Goal: Task Accomplishment & Management: Manage account settings

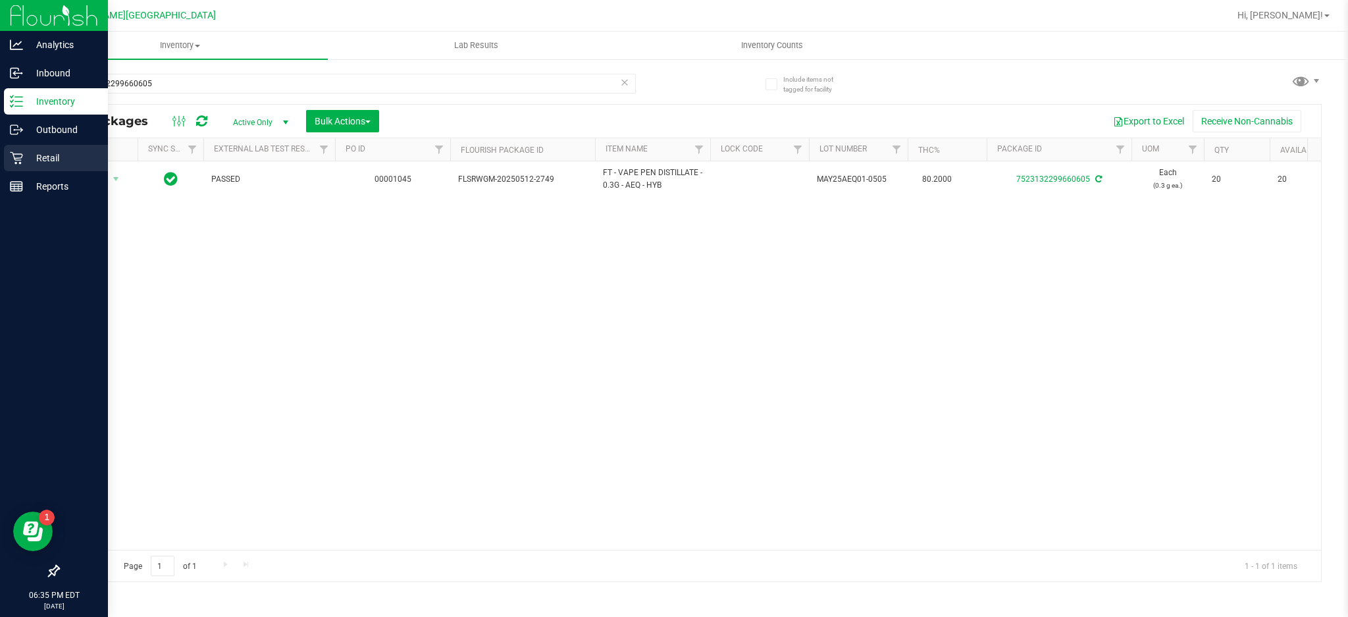
click at [46, 157] on p "Retail" at bounding box center [62, 158] width 79 height 16
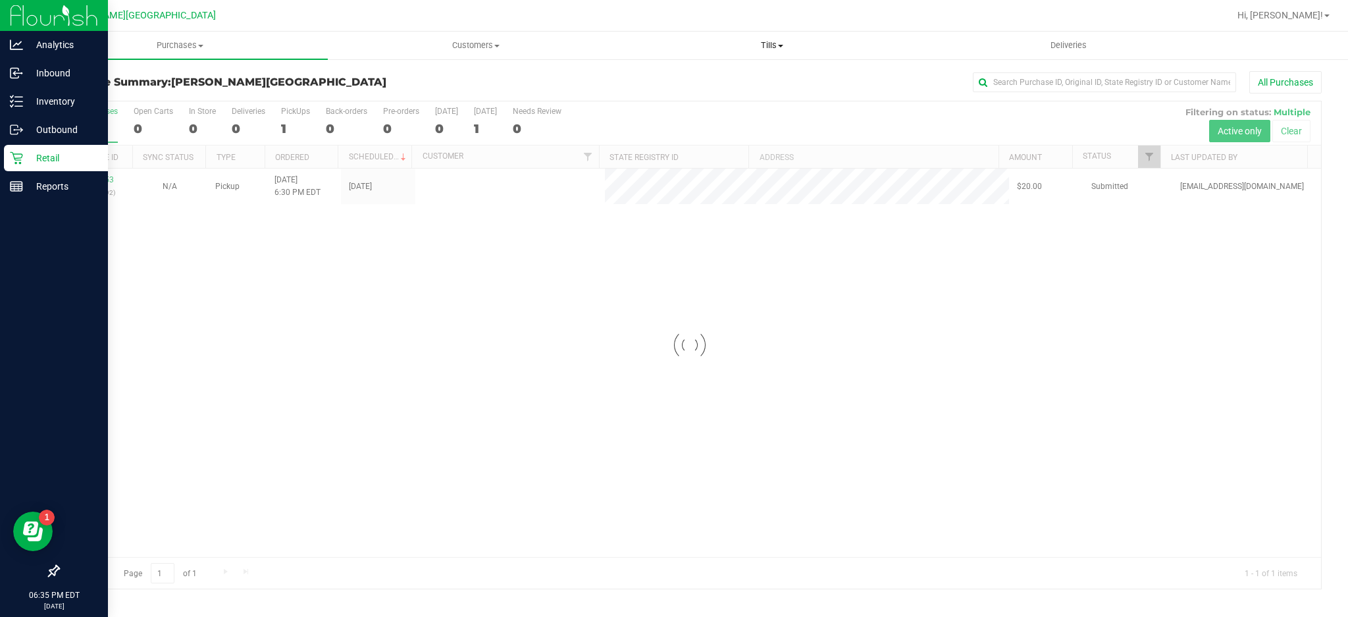
click at [772, 45] on span "Tills" at bounding box center [772, 46] width 295 height 12
click at [691, 78] on span "Manage tills" at bounding box center [668, 79] width 89 height 11
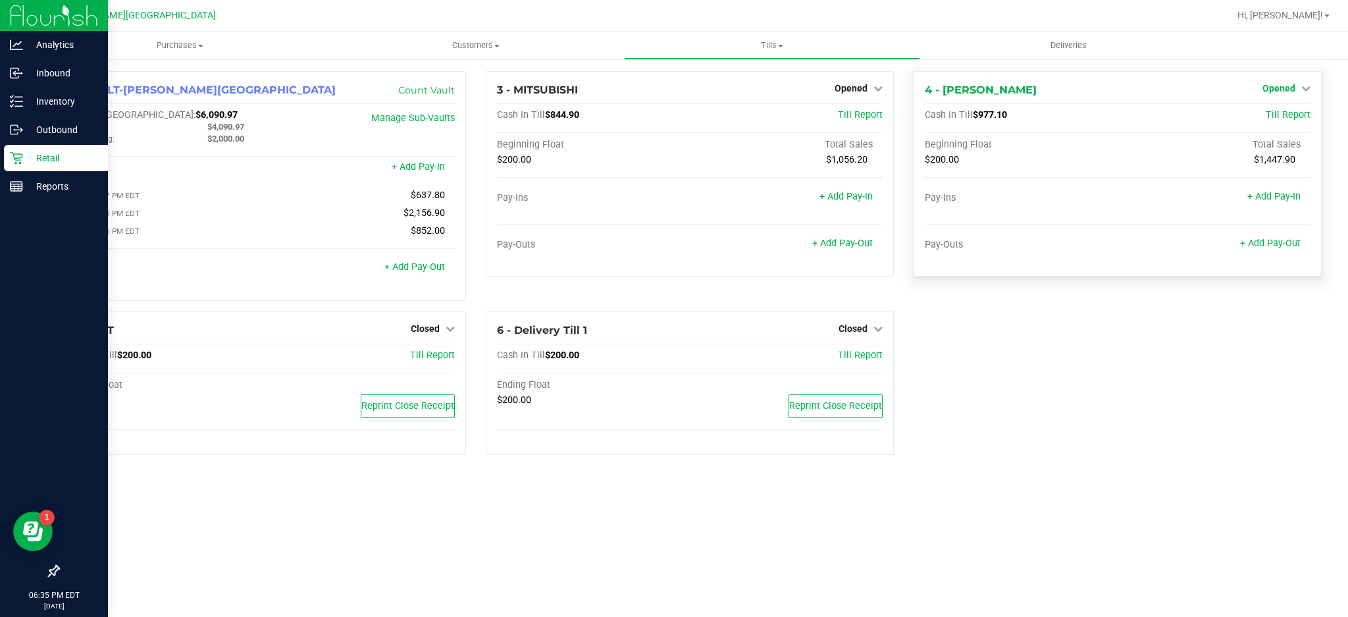
click at [1267, 90] on span "Opened" at bounding box center [1279, 88] width 33 height 11
click at [1267, 113] on link "Close Till" at bounding box center [1281, 116] width 36 height 11
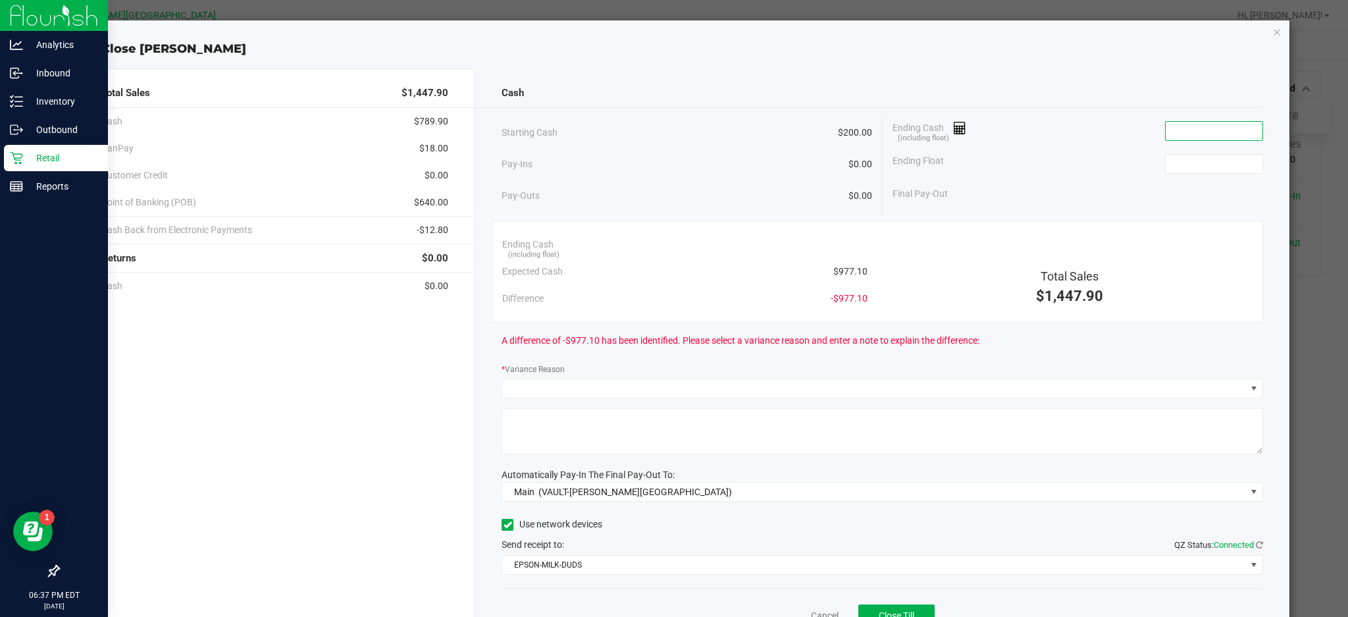
click at [1233, 126] on input at bounding box center [1214, 131] width 97 height 18
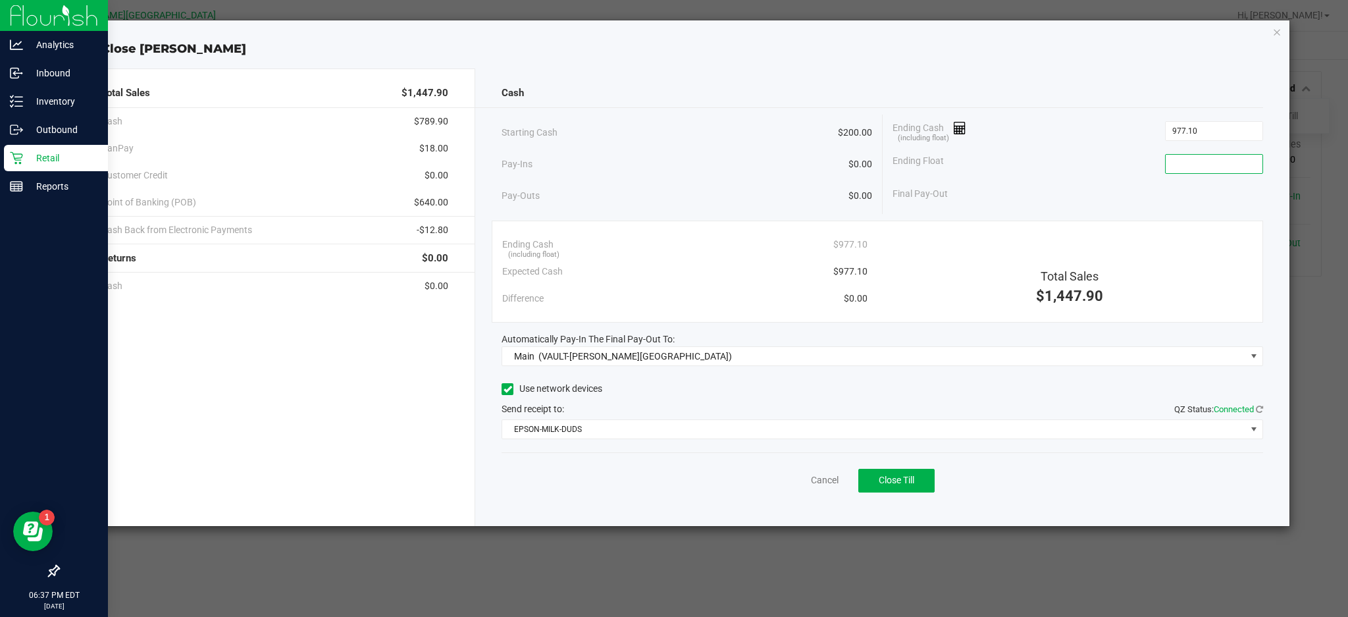
type input "$977.10"
click at [1182, 161] on input at bounding box center [1214, 164] width 97 height 18
type input "$200.00"
click at [1128, 168] on div "Ending Float $200.00" at bounding box center [1078, 163] width 371 height 33
click at [918, 478] on button "Close Till" at bounding box center [896, 481] width 76 height 24
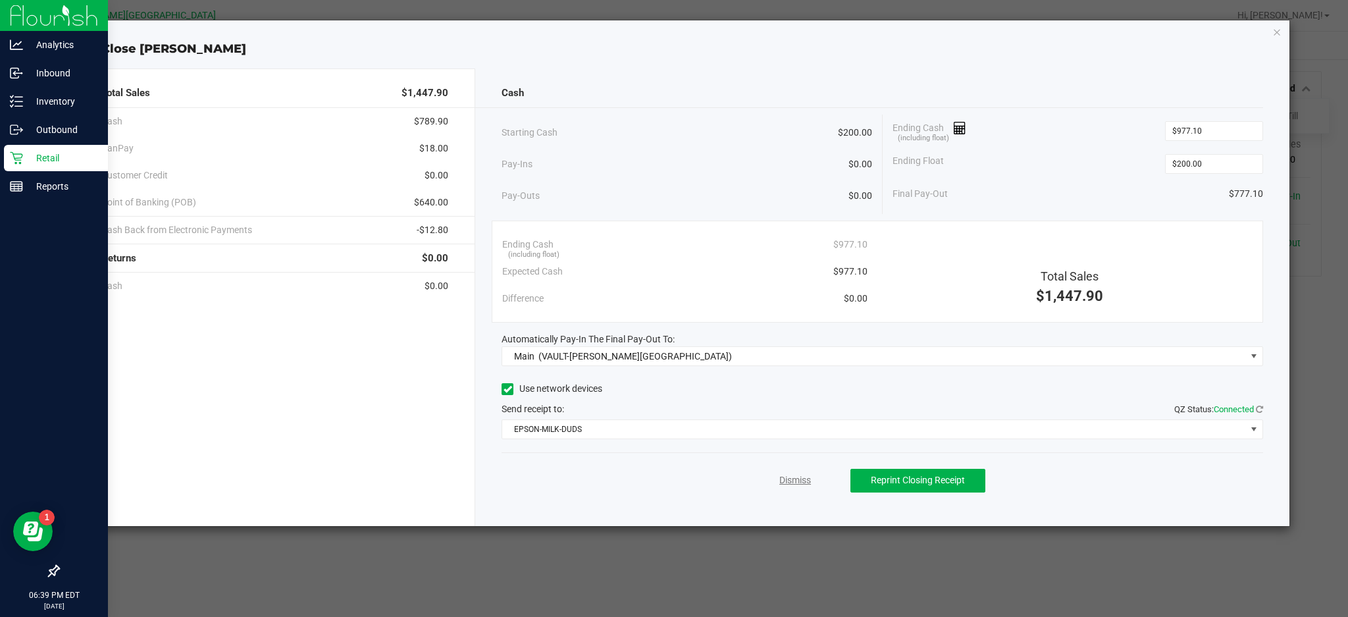
click at [796, 475] on link "Dismiss" at bounding box center [795, 480] width 32 height 14
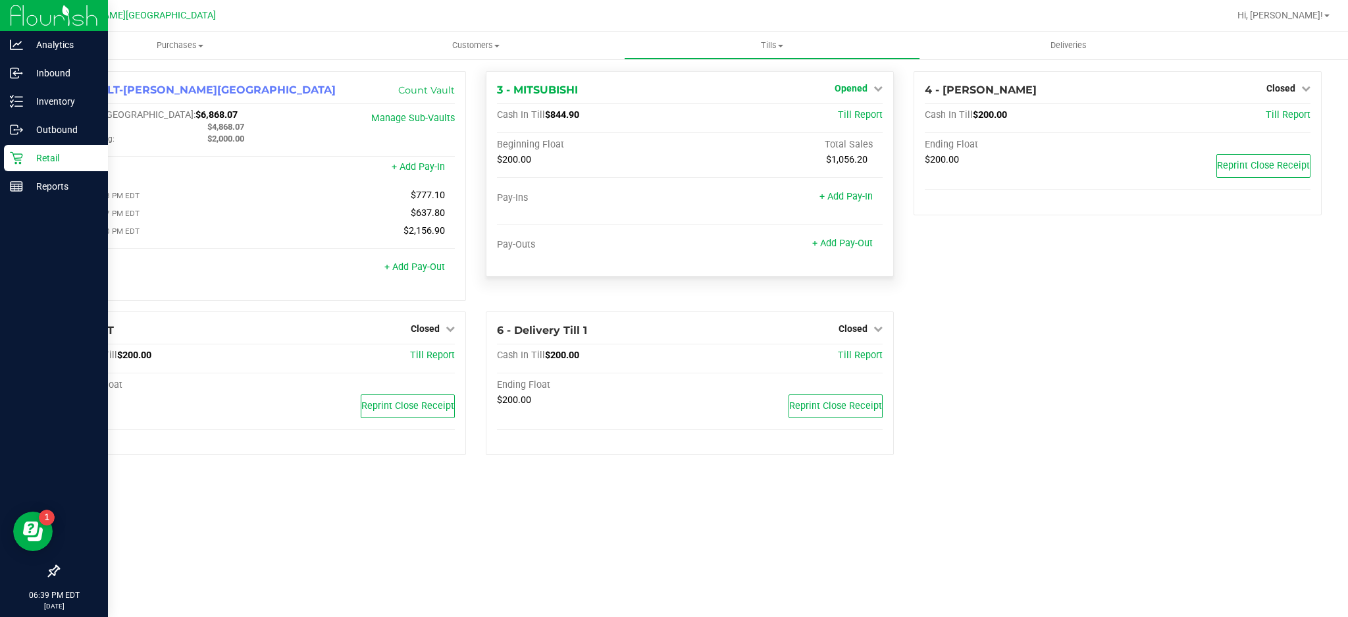
click at [865, 88] on span "Opened" at bounding box center [851, 88] width 33 height 11
click at [837, 119] on link "Close Till" at bounding box center [853, 116] width 36 height 11
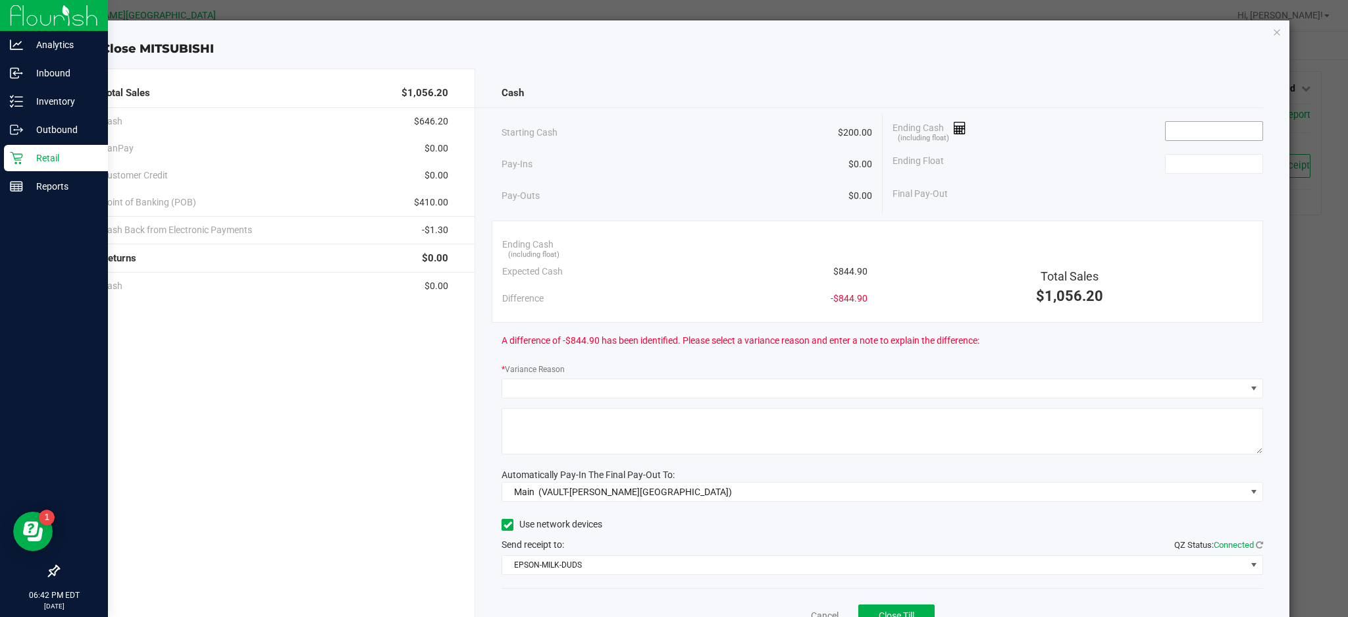
drag, startPoint x: 1201, startPoint y: 138, endPoint x: 1153, endPoint y: 109, distance: 56.1
click at [1201, 137] on input at bounding box center [1214, 131] width 97 height 18
click at [1166, 133] on input "744.90" at bounding box center [1214, 131] width 97 height 18
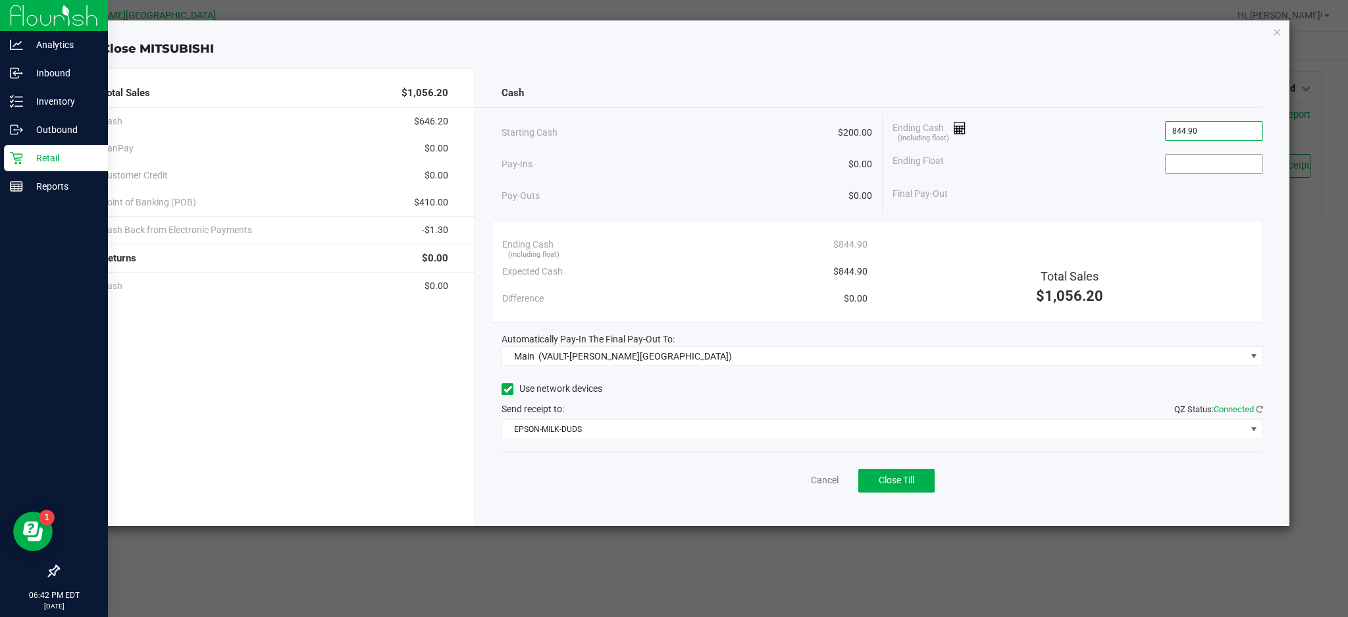
type input "$844.90"
click at [1194, 157] on input at bounding box center [1214, 164] width 97 height 18
type input "$200.00"
click at [1113, 171] on div "Ending Float $200.00" at bounding box center [1078, 163] width 371 height 33
click at [897, 483] on span "Close Till" at bounding box center [897, 480] width 36 height 11
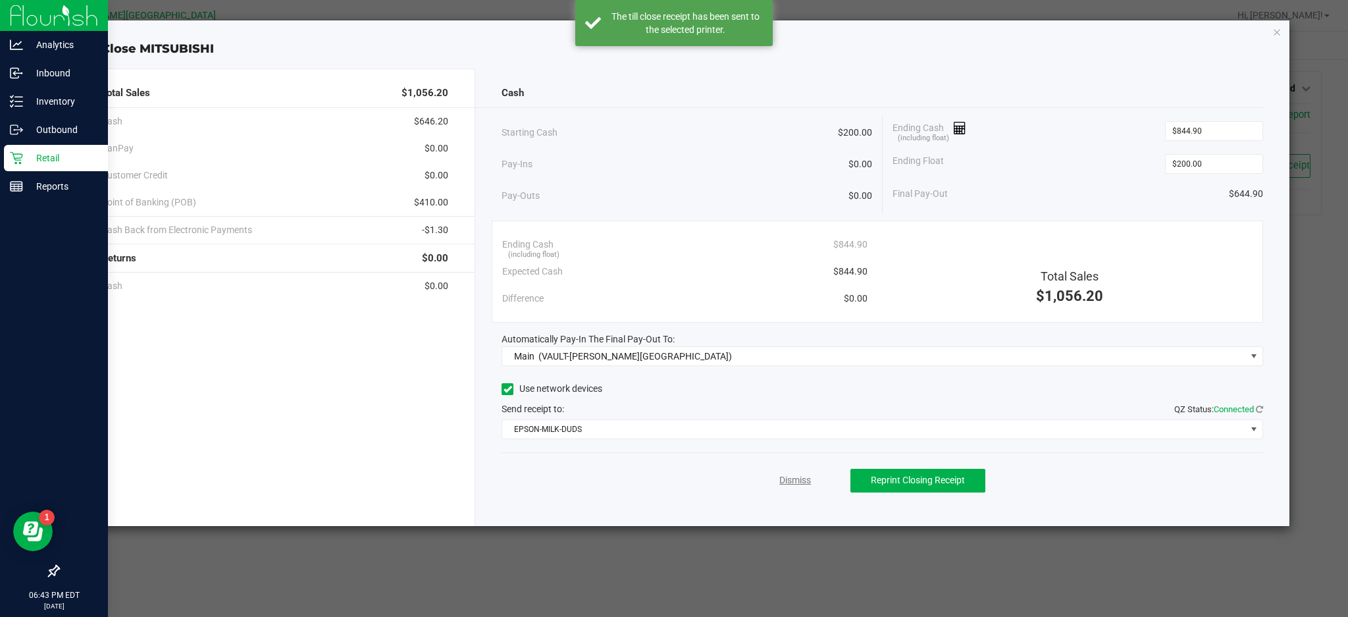
drag, startPoint x: 796, startPoint y: 482, endPoint x: 797, endPoint y: 456, distance: 25.7
click at [797, 481] on link "Dismiss" at bounding box center [795, 480] width 32 height 14
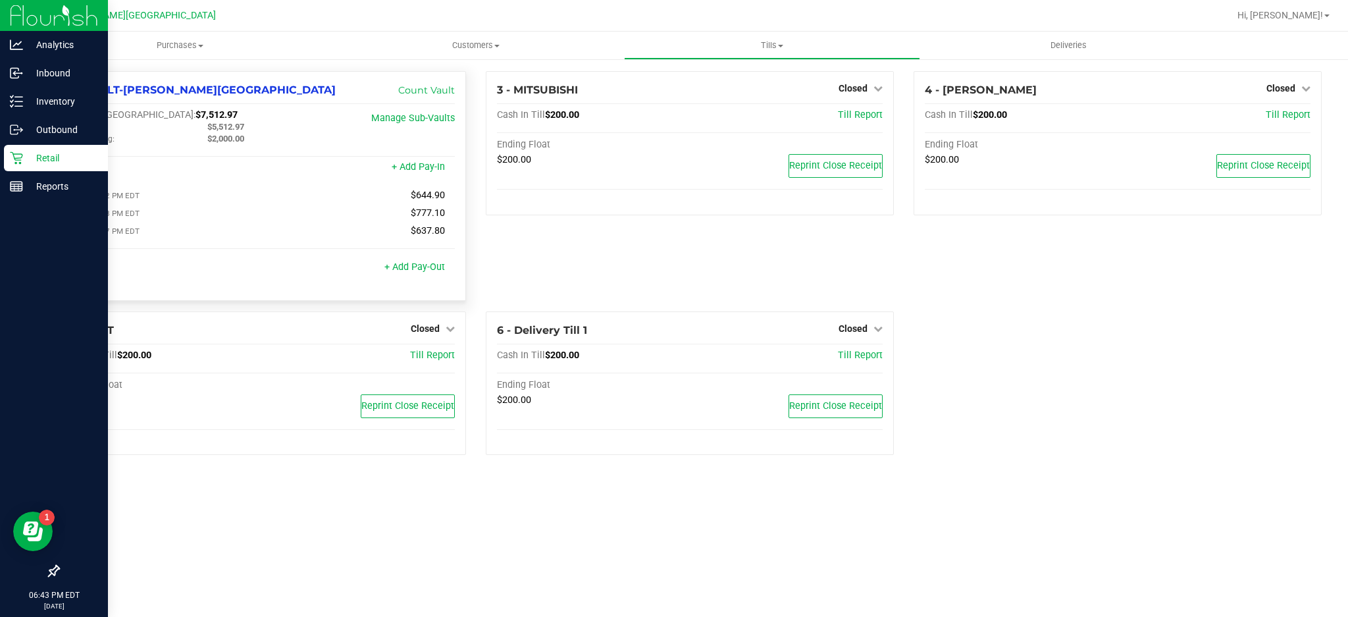
click at [241, 166] on div "Pay-Ins" at bounding box center [165, 169] width 193 height 12
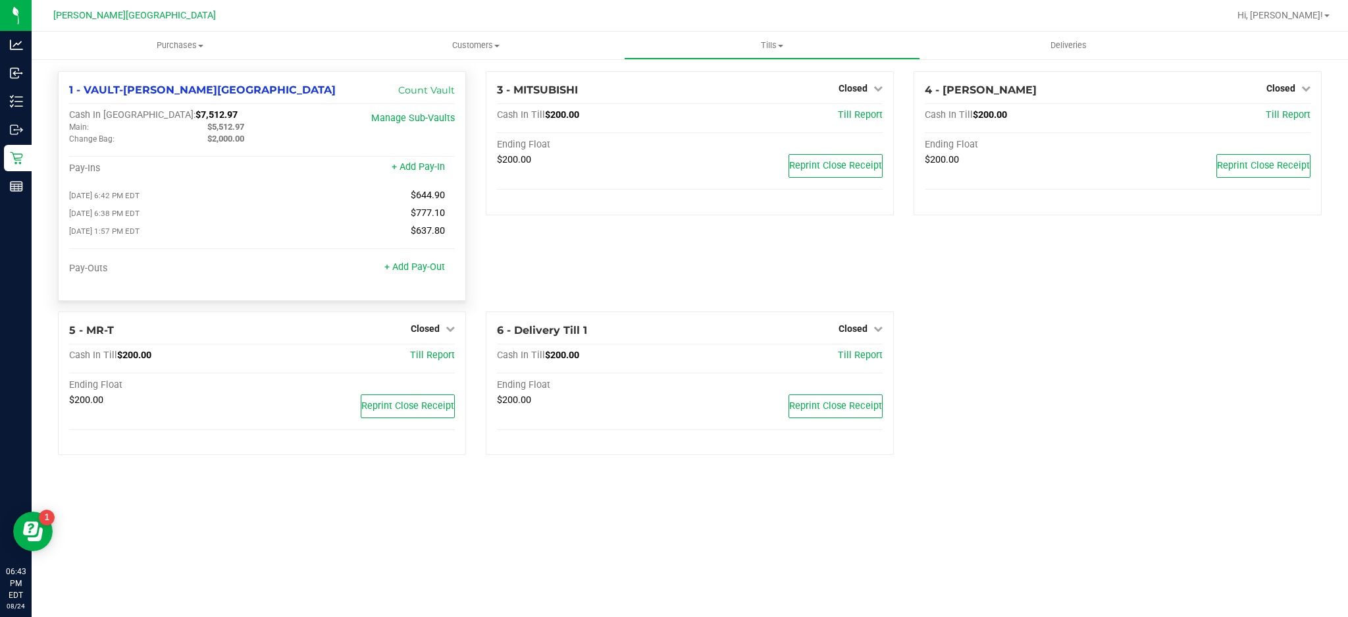
drag, startPoint x: 268, startPoint y: 128, endPoint x: 209, endPoint y: 126, distance: 58.6
click at [209, 126] on div "$5,512.97" at bounding box center [267, 127] width 138 height 12
copy span "$5,512.97"
click at [178, 117] on div "Cash In Vault: $7,512.97" at bounding box center [197, 115] width 257 height 12
drag, startPoint x: 179, startPoint y: 115, endPoint x: 128, endPoint y: 117, distance: 50.7
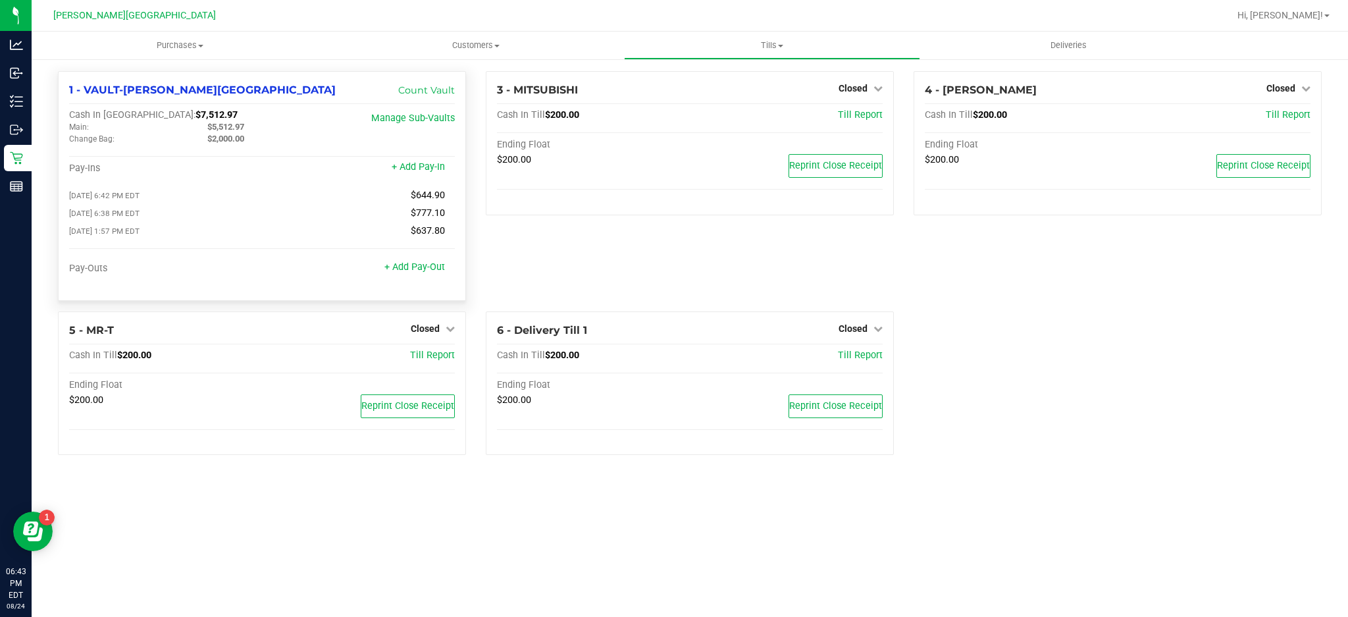
click at [128, 117] on div "Cash In Vault: $7,512.97" at bounding box center [197, 115] width 257 height 12
copy span "$7,512.97"
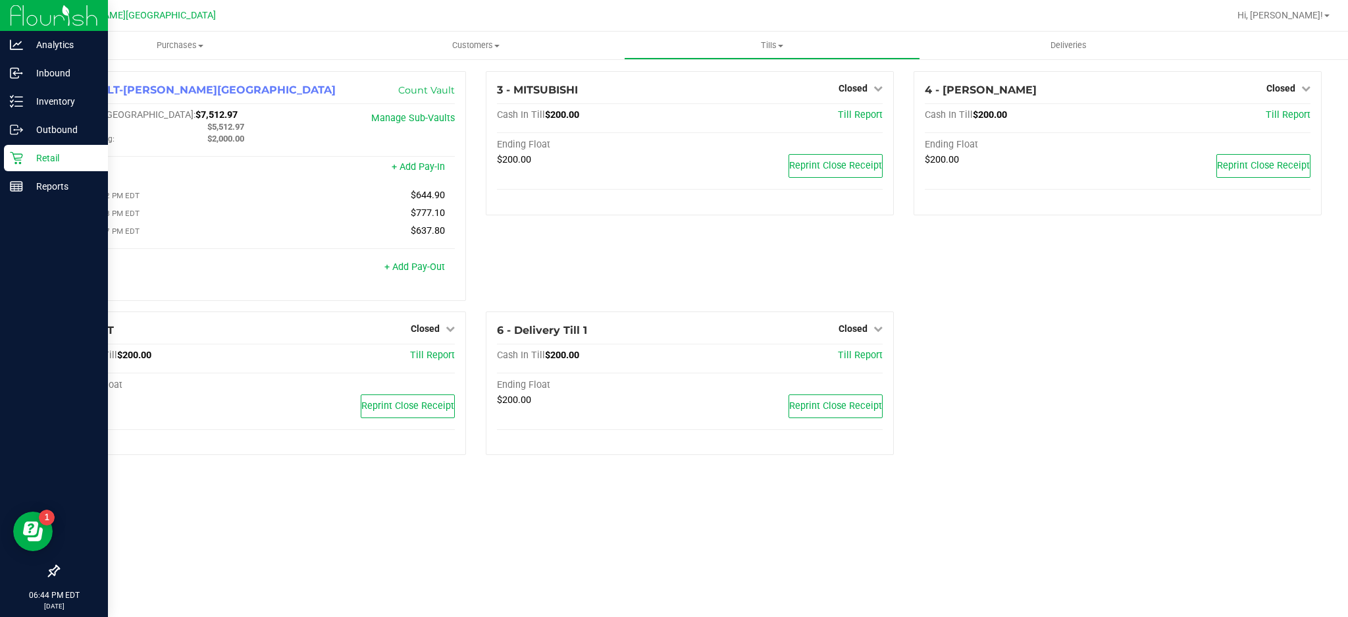
click at [21, 166] on div "Retail" at bounding box center [56, 158] width 104 height 26
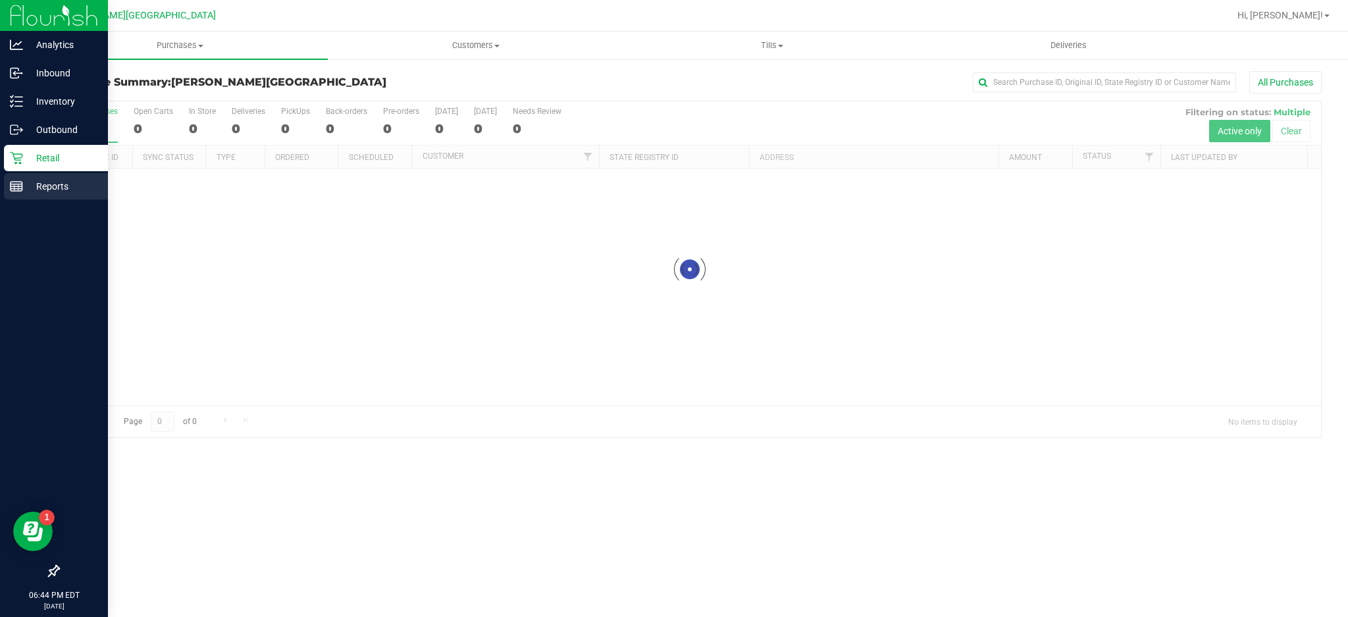
click at [56, 184] on p "Reports" at bounding box center [62, 186] width 79 height 16
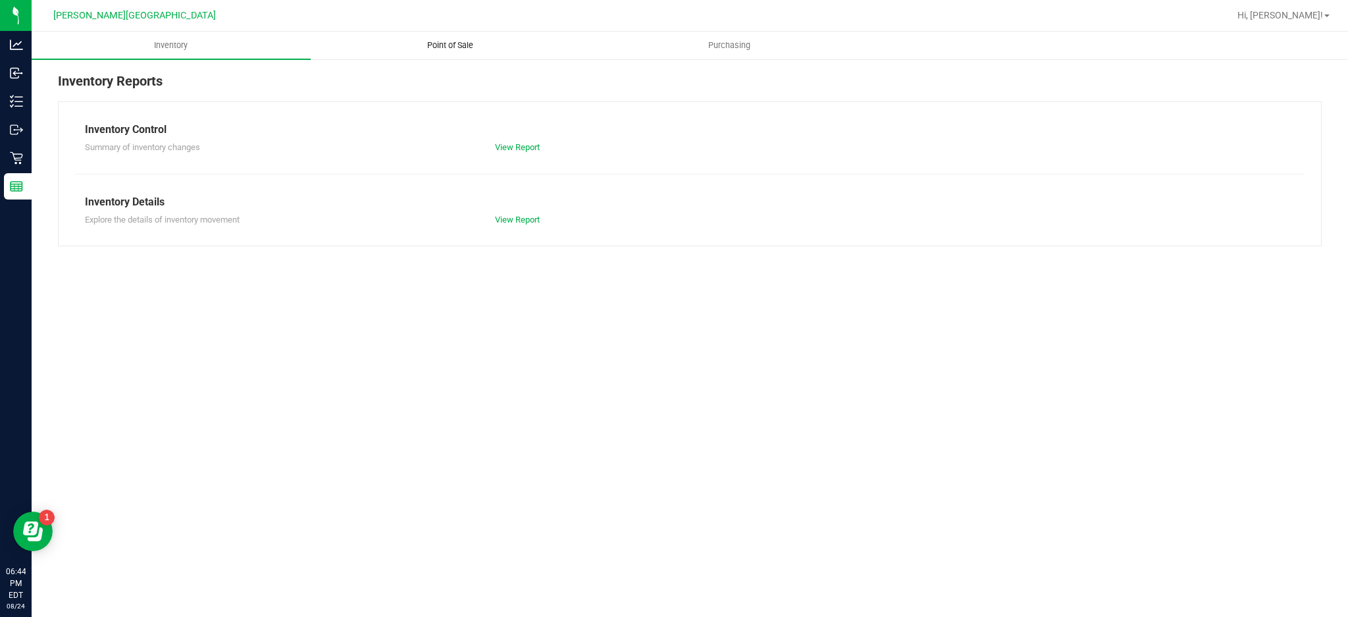
click at [465, 47] on span "Point of Sale" at bounding box center [450, 46] width 82 height 12
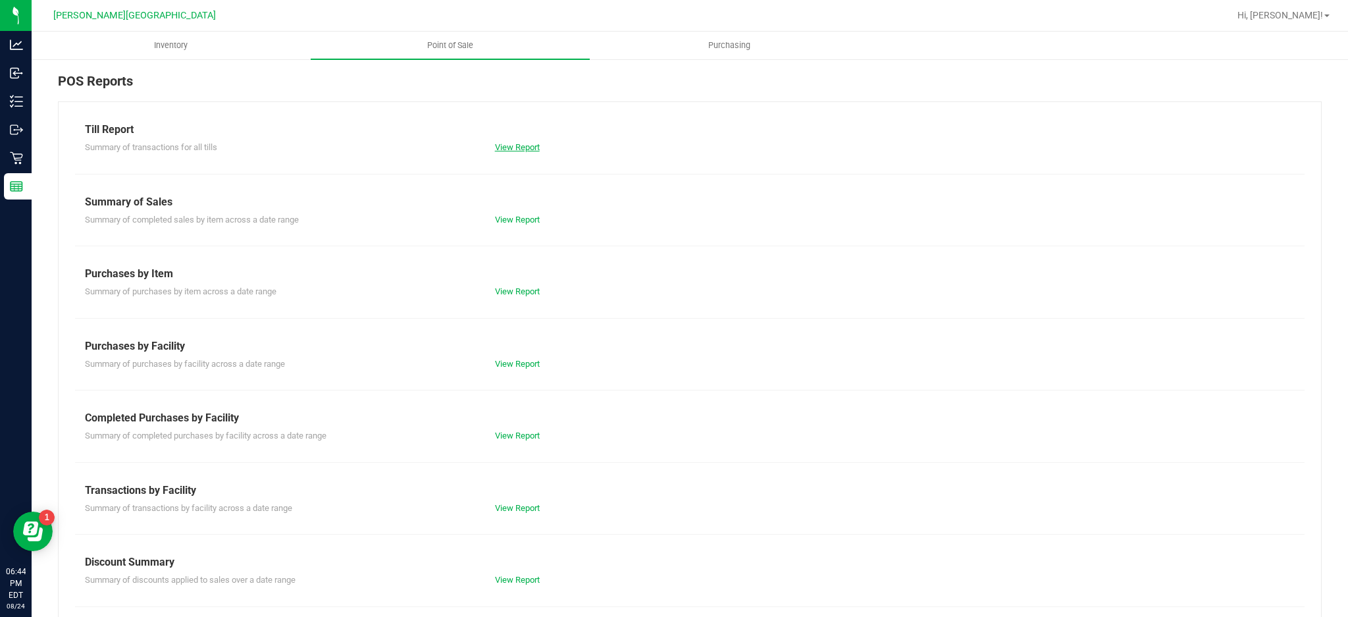
click at [506, 148] on link "View Report" at bounding box center [517, 147] width 45 height 10
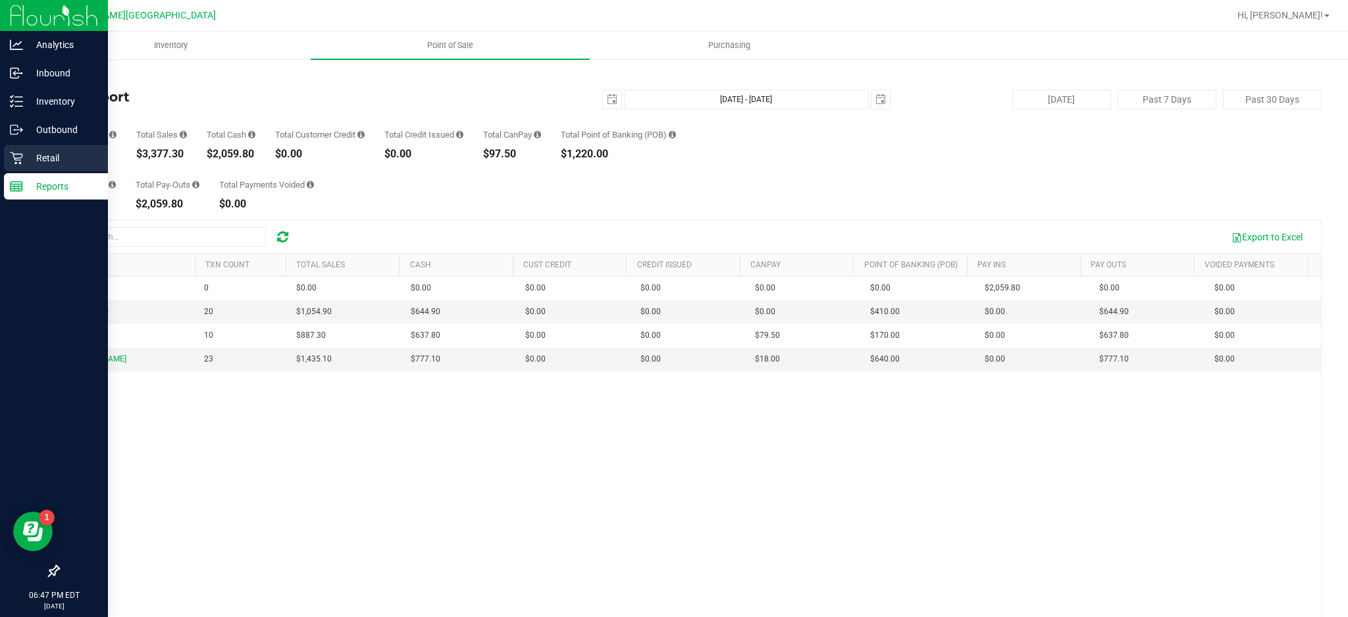
click at [53, 155] on p "Retail" at bounding box center [62, 158] width 79 height 16
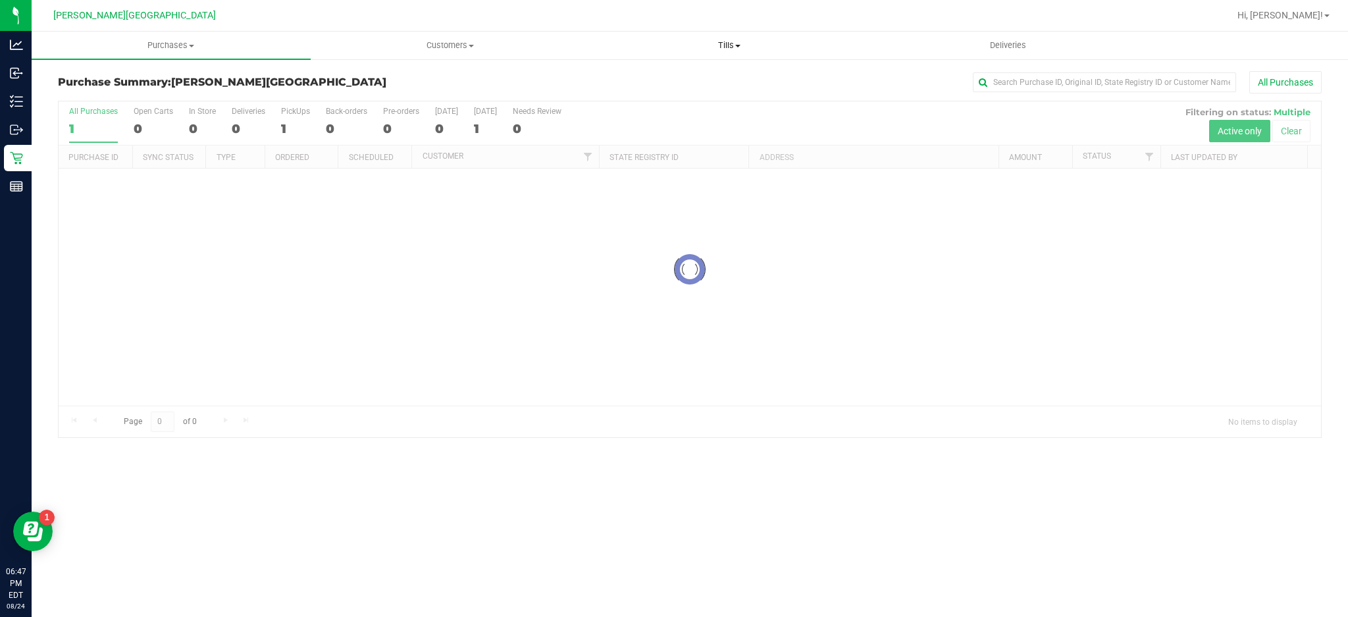
click at [714, 47] on span "Tills" at bounding box center [730, 46] width 278 height 12
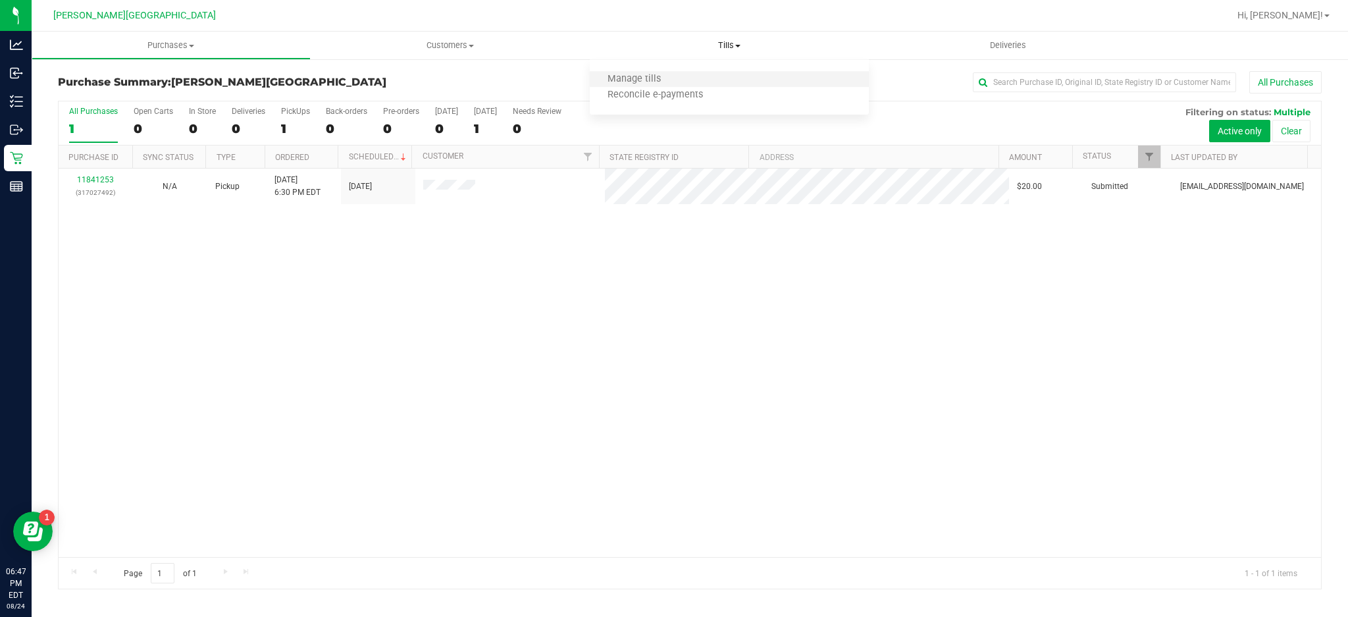
click at [683, 86] on li "Manage tills" at bounding box center [729, 80] width 279 height 16
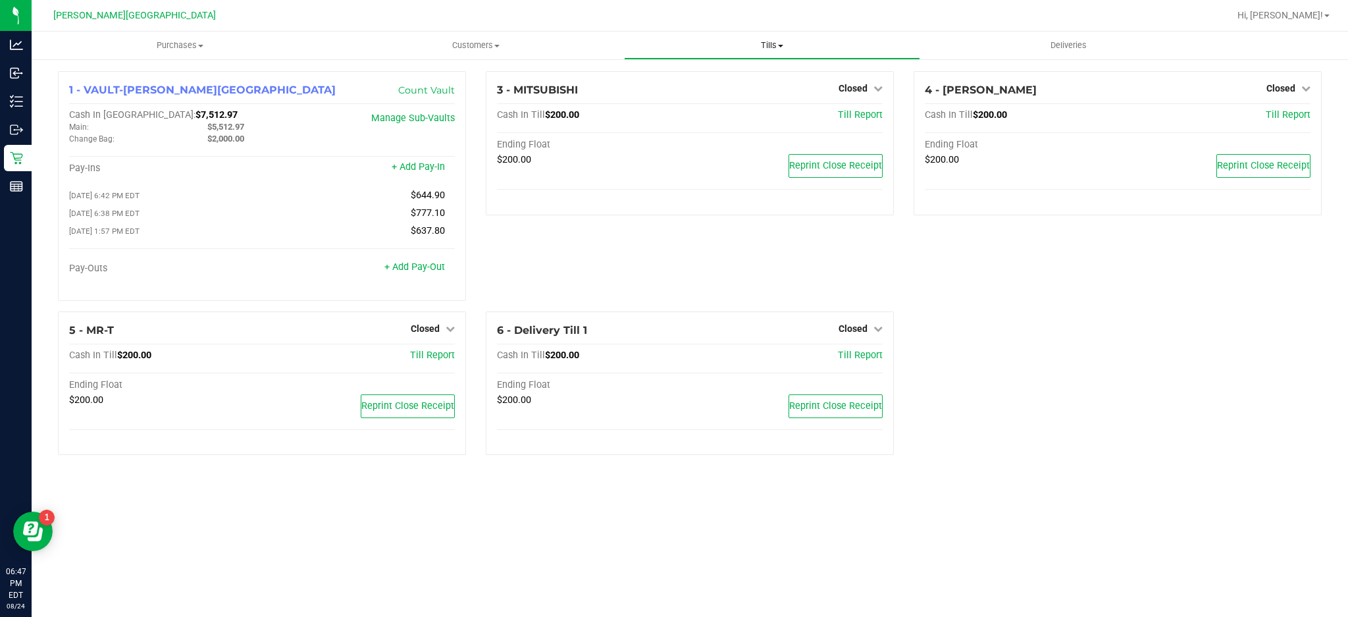
click at [764, 48] on span "Tills" at bounding box center [772, 46] width 295 height 12
click at [737, 101] on li "Reconcile e-payments" at bounding box center [772, 96] width 296 height 16
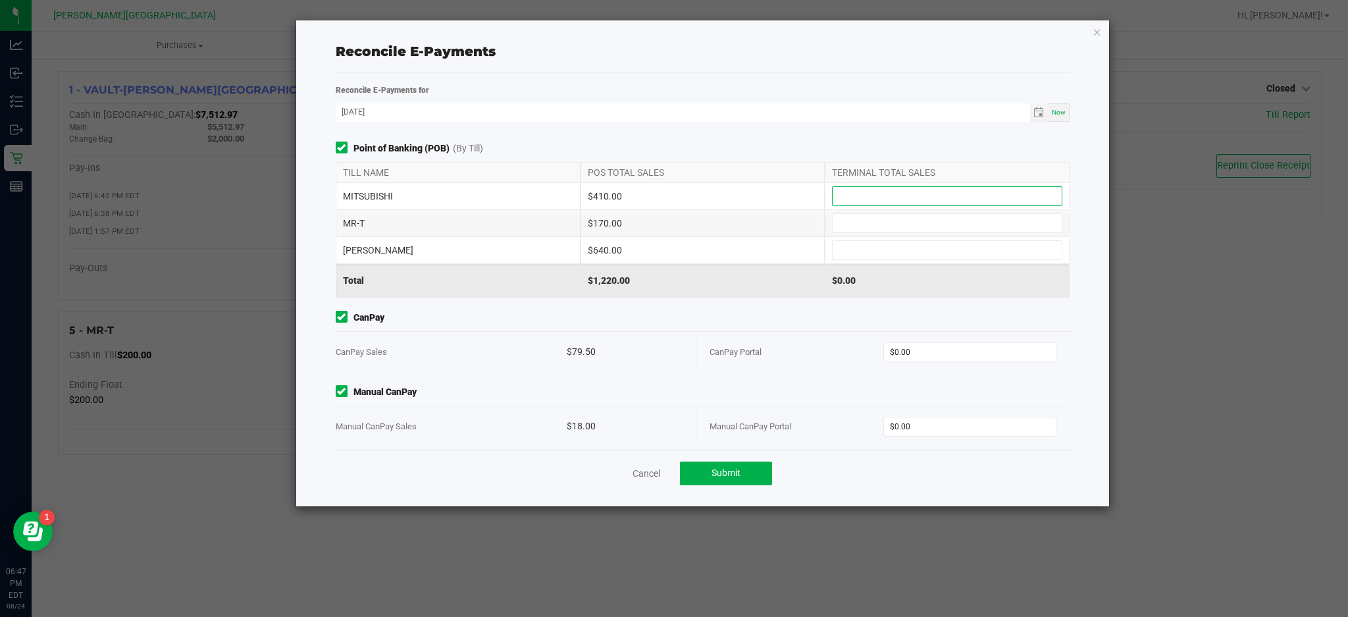
click at [1006, 197] on input at bounding box center [947, 196] width 229 height 18
type input "$410.00"
type input "$170.00"
type input "$640.00"
type input "$79.50"
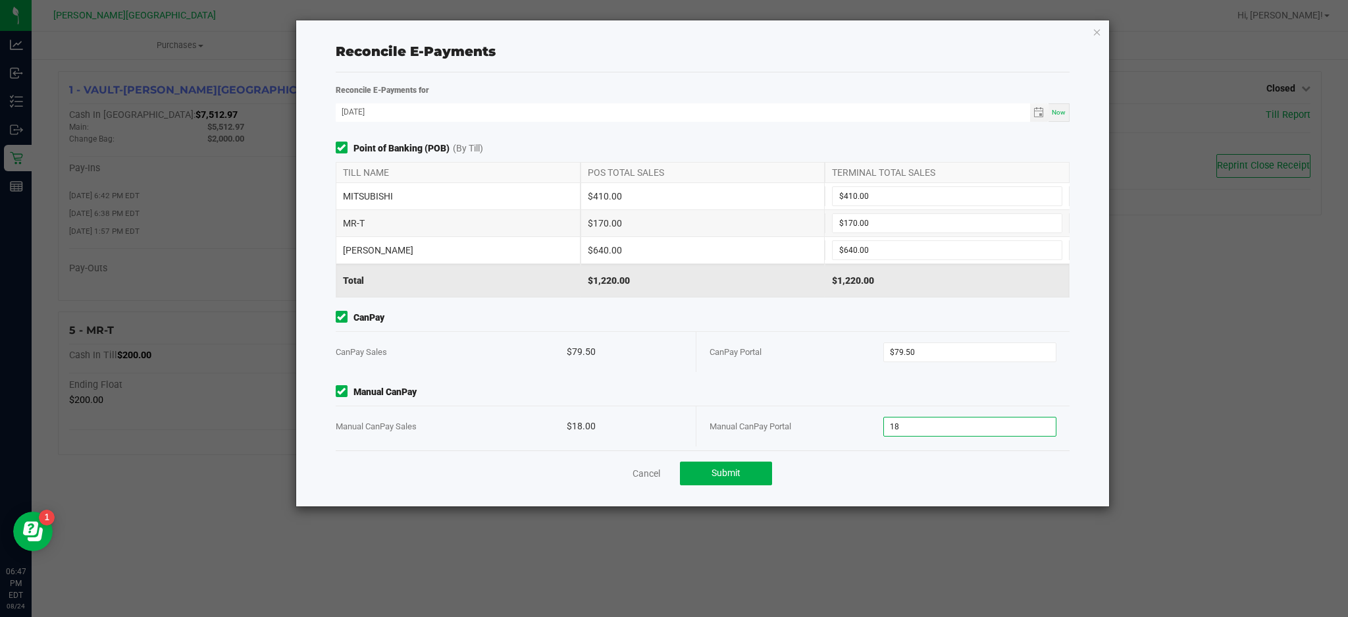
type input "$18.00"
click at [839, 364] on div "CanPay Portal" at bounding box center [797, 352] width 174 height 40
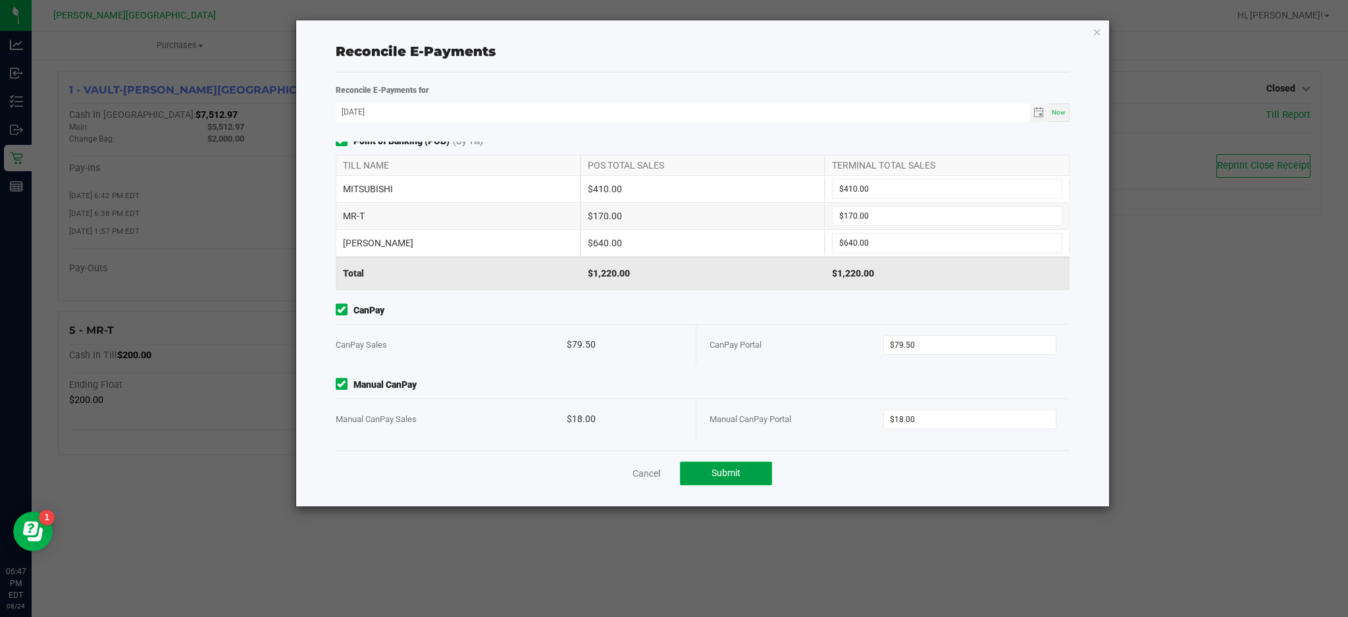
click at [760, 468] on button "Submit" at bounding box center [726, 473] width 92 height 24
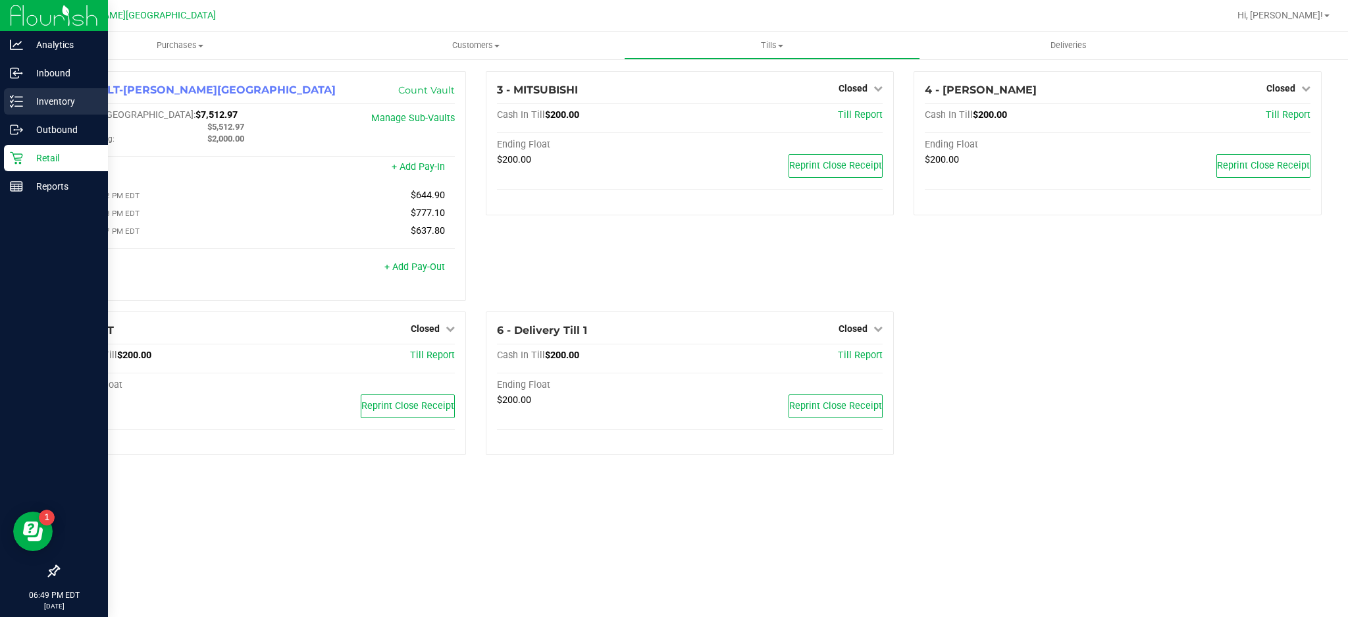
click at [70, 92] on div "Inventory" at bounding box center [56, 101] width 104 height 26
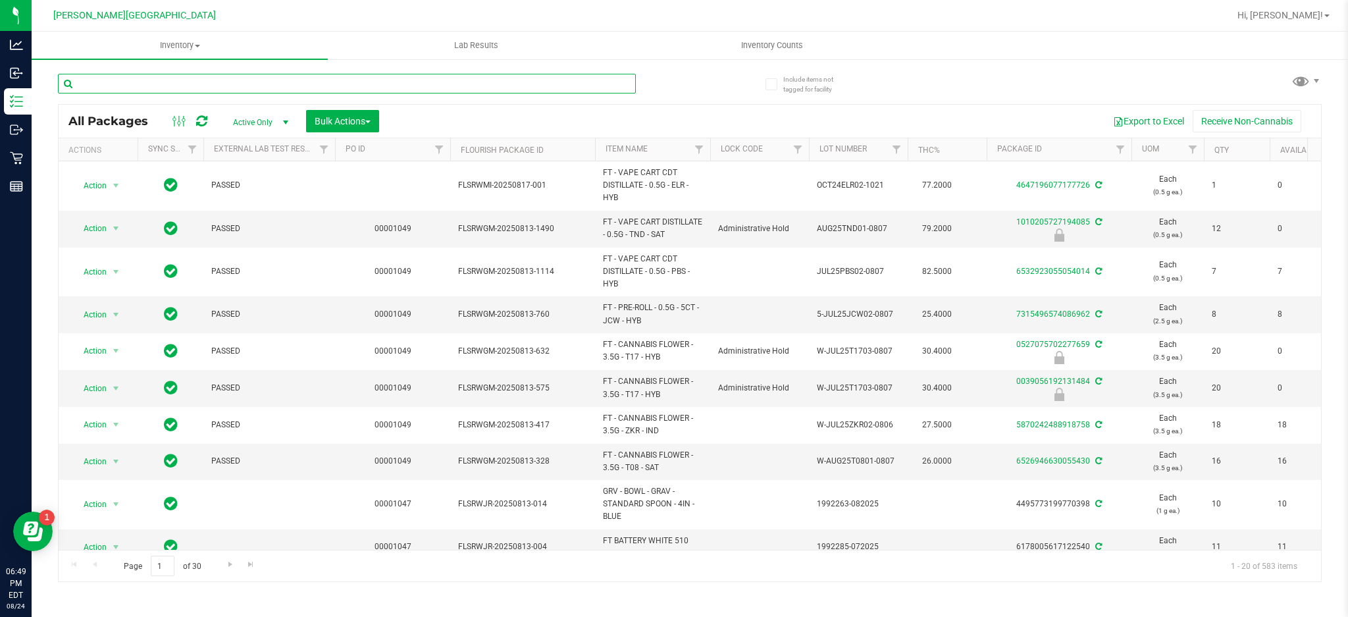
click at [172, 86] on input "text" at bounding box center [347, 84] width 578 height 20
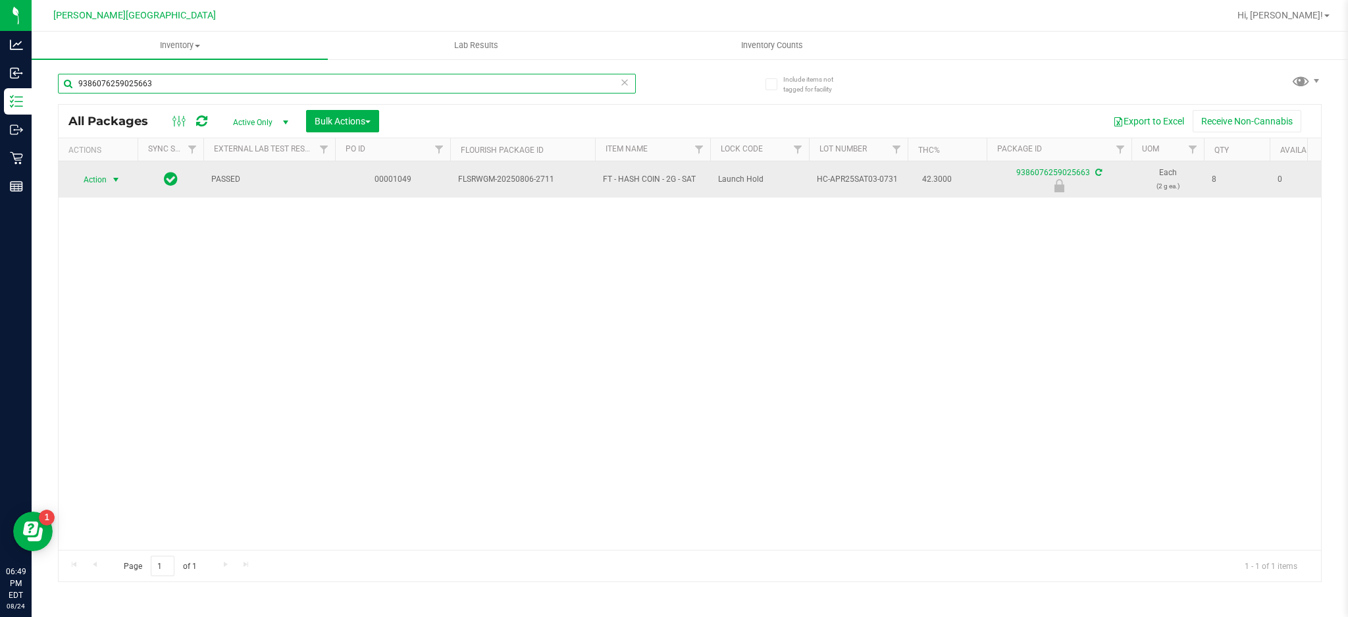
type input "9386076259025663"
click at [97, 178] on span "Action" at bounding box center [90, 180] width 36 height 18
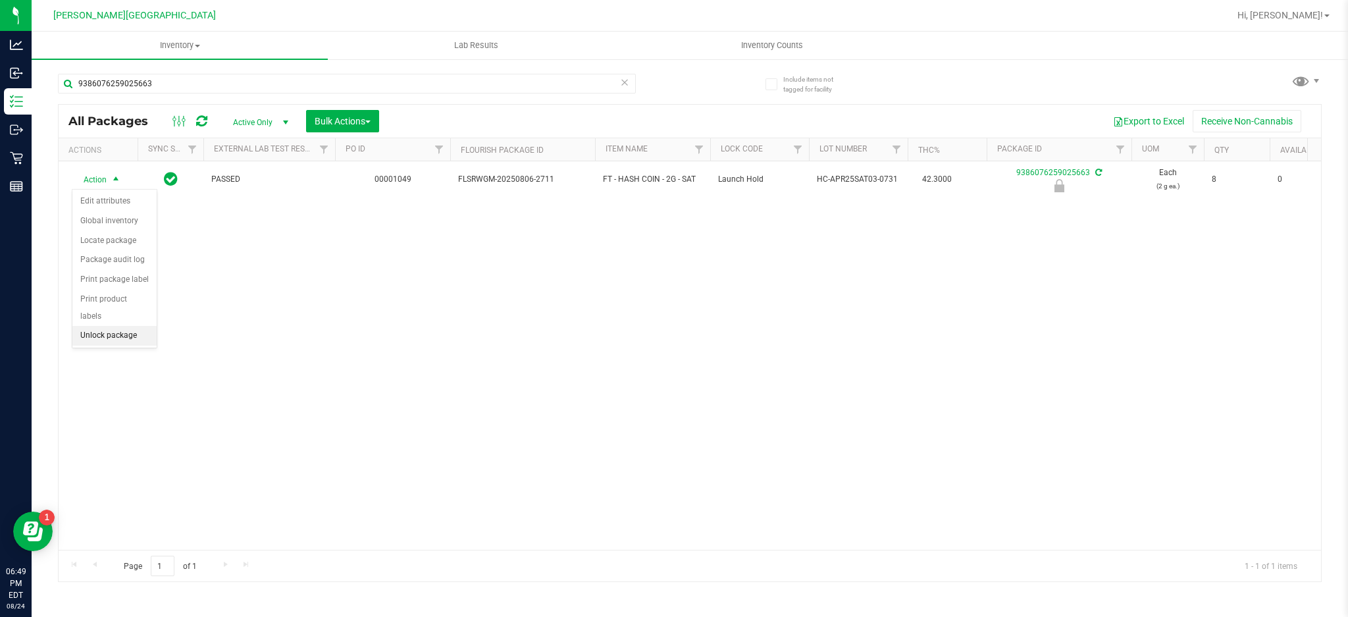
drag, startPoint x: 113, startPoint y: 330, endPoint x: 114, endPoint y: 313, distance: 16.5
click at [113, 330] on li "Unlock package" at bounding box center [114, 336] width 84 height 20
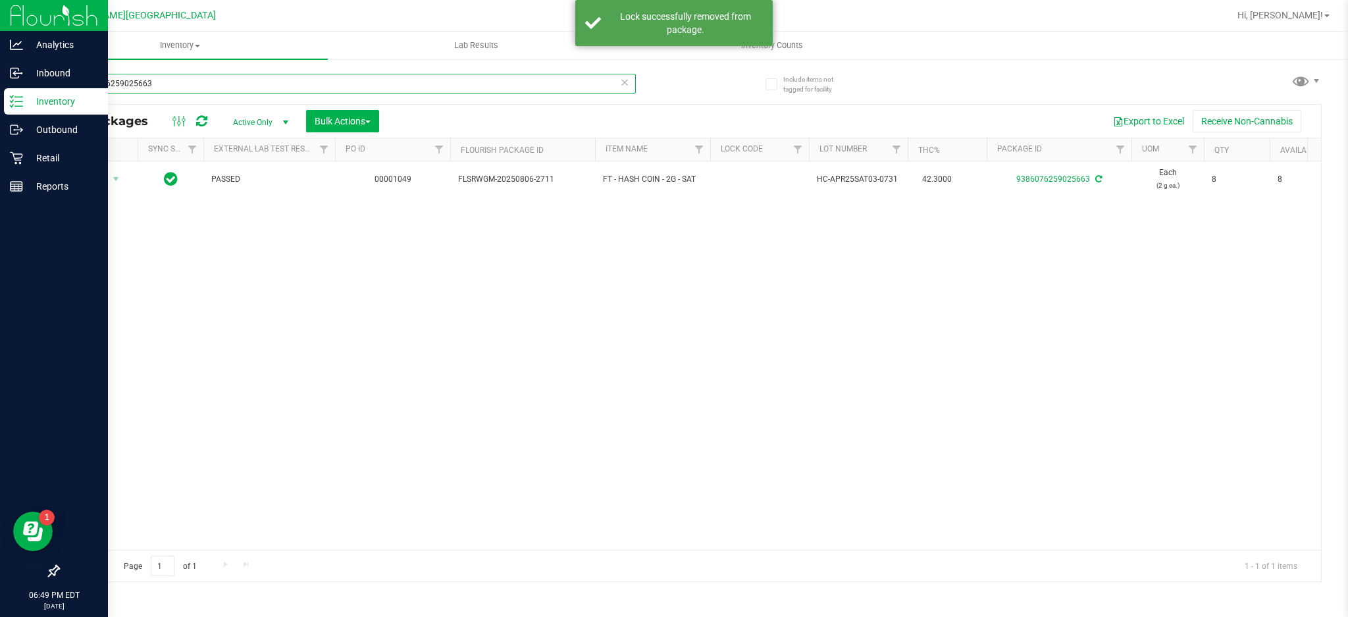
drag, startPoint x: 165, startPoint y: 90, endPoint x: 0, endPoint y: 114, distance: 166.3
click at [0, 113] on div "Analytics Inbound Inventory Outbound Retail Reports 06:49 PM EDT 08/24/2025 08/…" at bounding box center [674, 308] width 1348 height 617
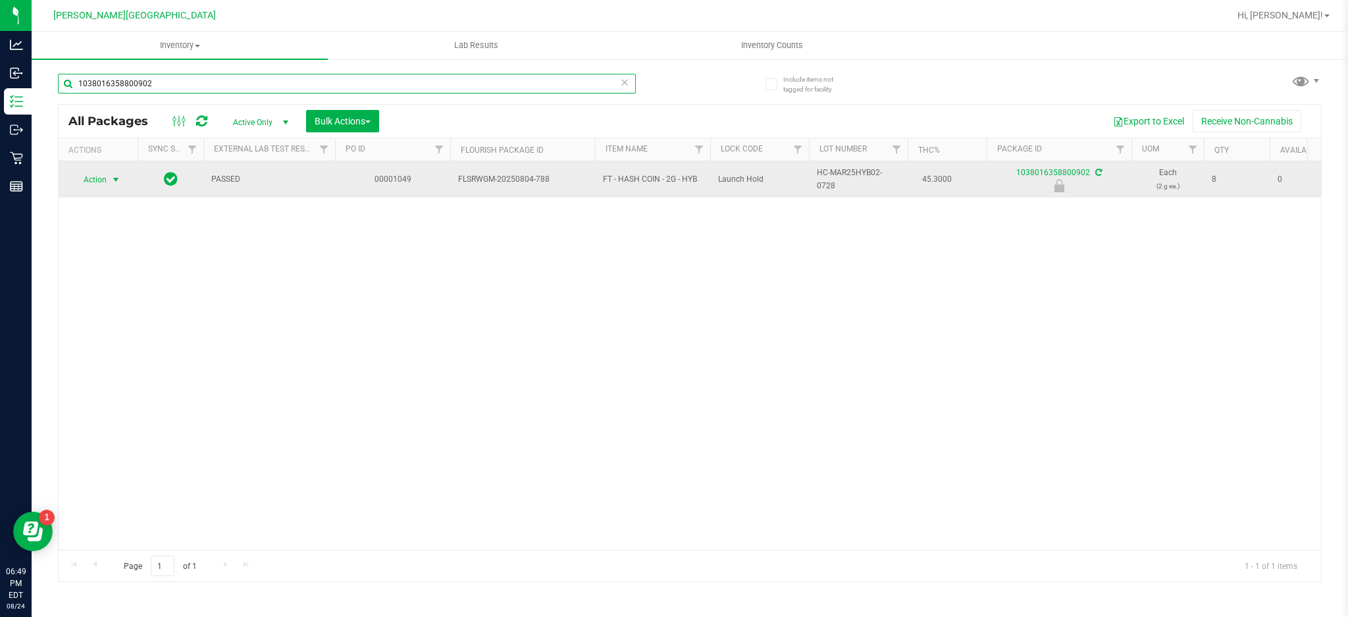
type input "1038016358800902"
click at [107, 184] on span "Action" at bounding box center [90, 180] width 36 height 18
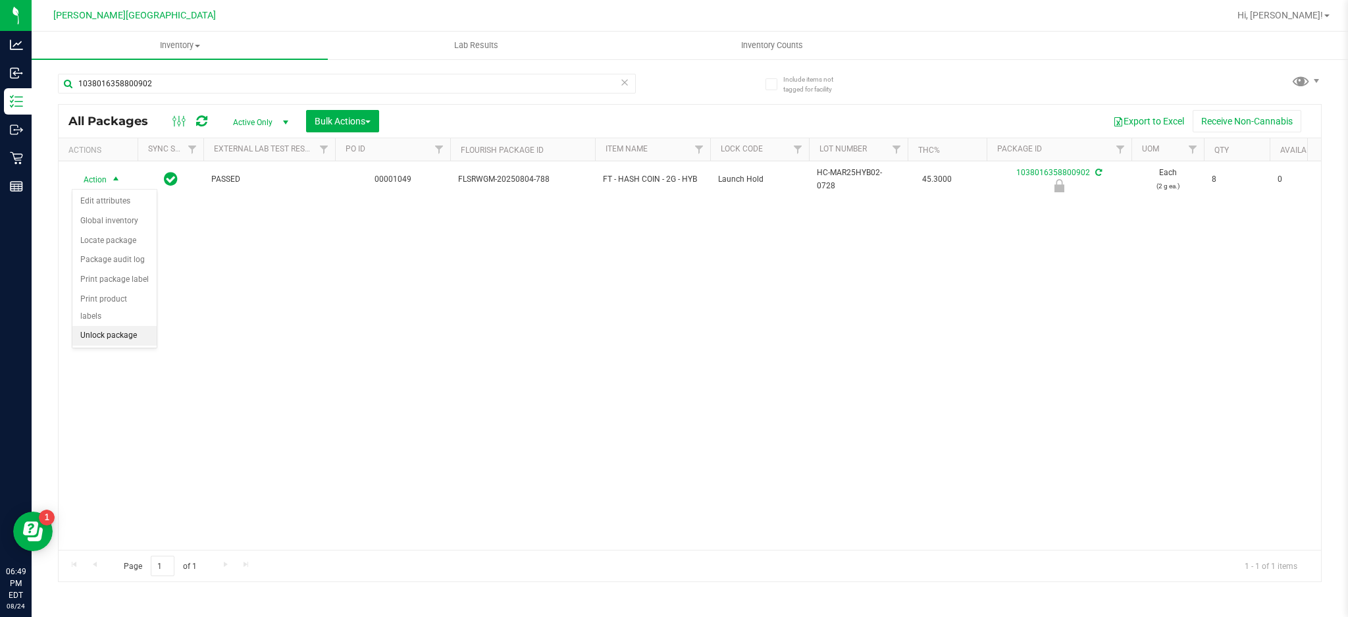
click at [137, 330] on li "Unlock package" at bounding box center [114, 336] width 84 height 20
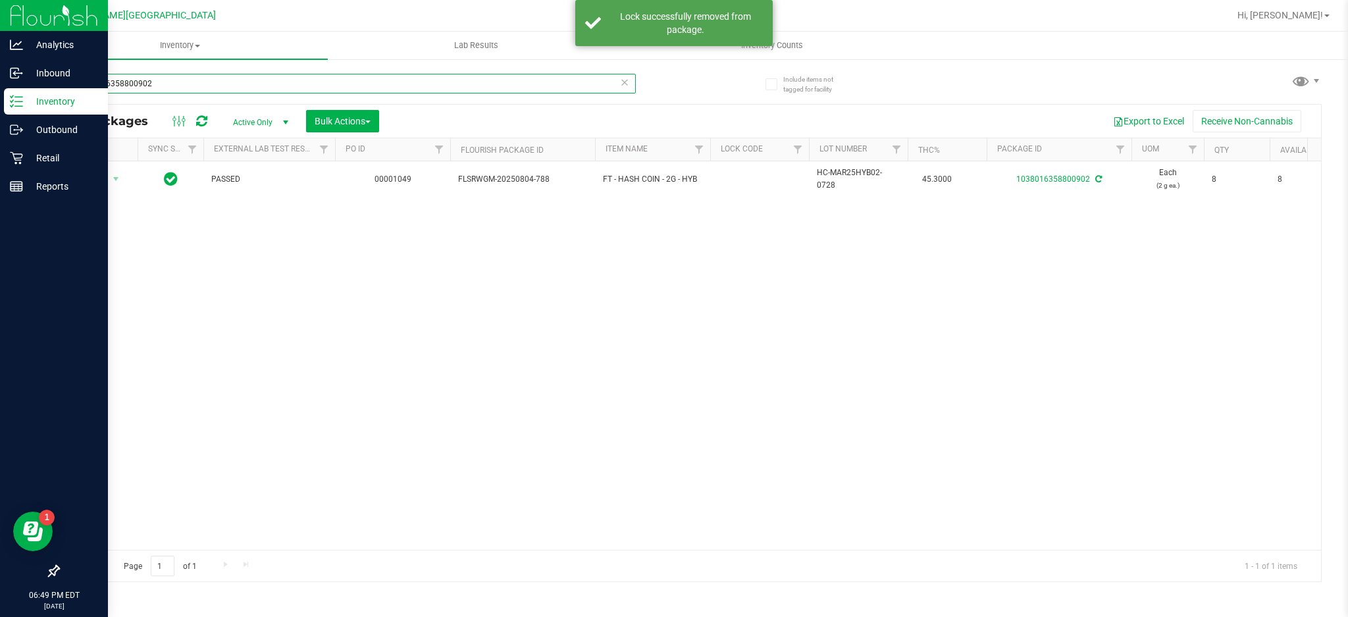
drag, startPoint x: 190, startPoint y: 90, endPoint x: 0, endPoint y: 97, distance: 189.8
click at [0, 97] on div "Analytics Inbound Inventory Outbound Retail Reports 06:49 PM EDT 08/24/2025 08/…" at bounding box center [674, 308] width 1348 height 617
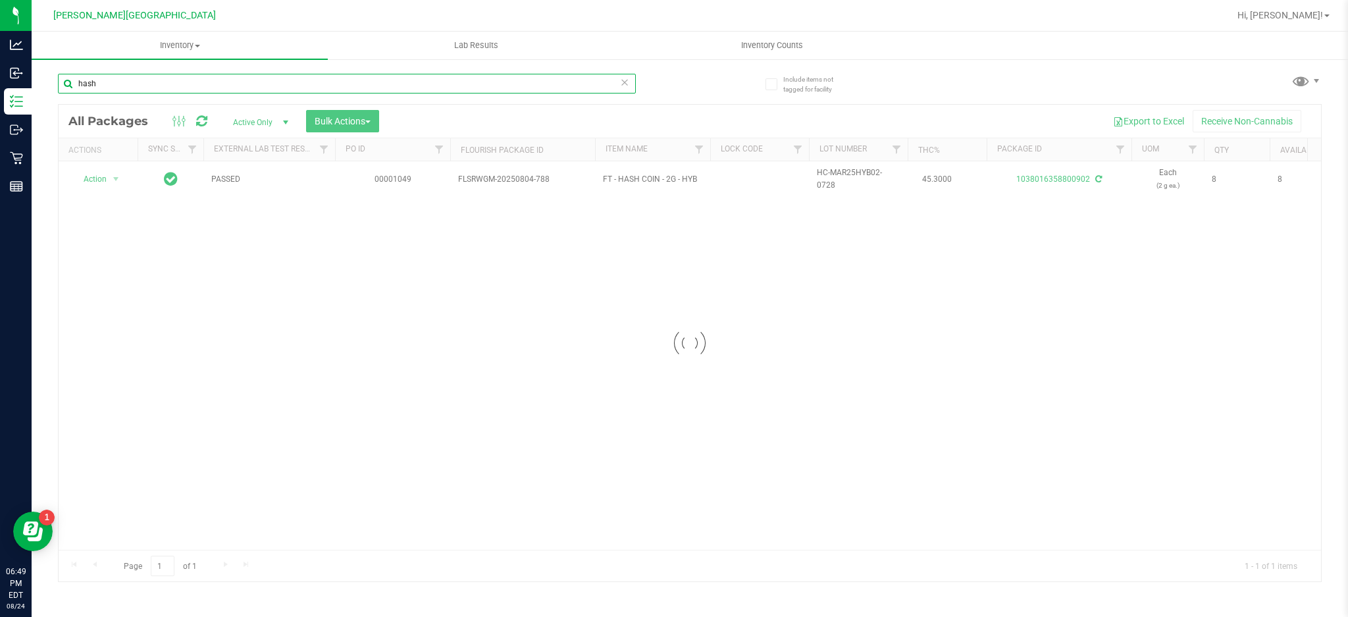
type input "hash"
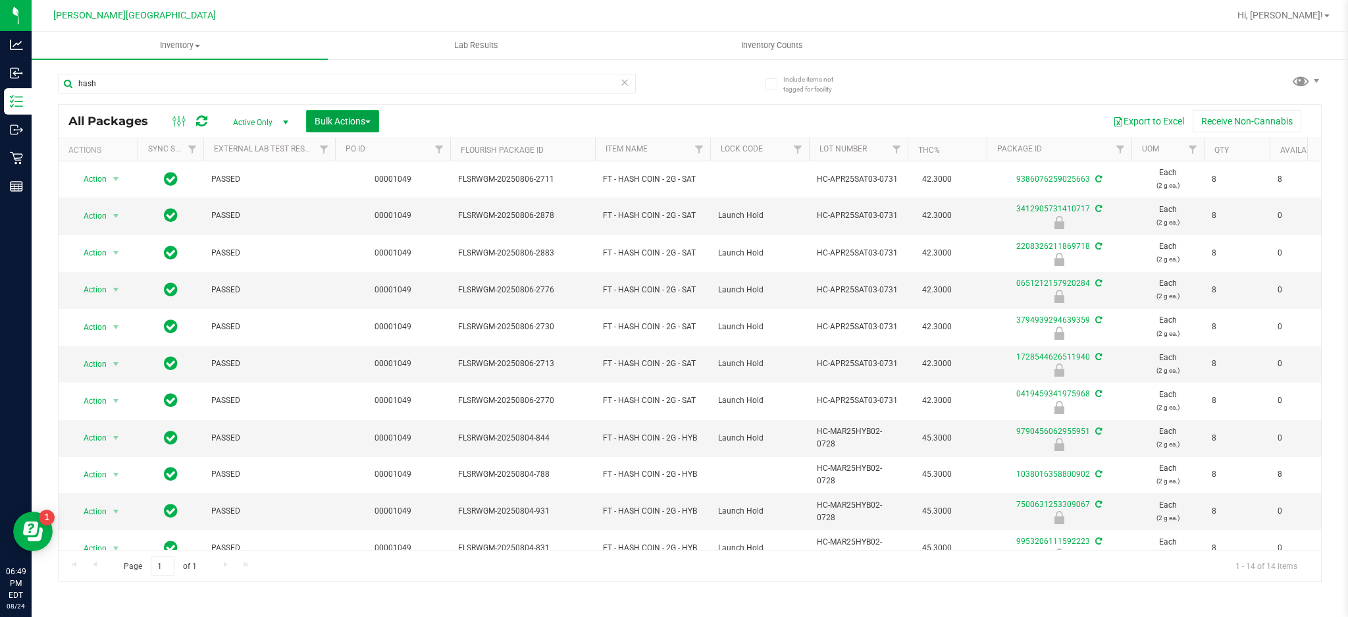
click at [333, 121] on span "Bulk Actions" at bounding box center [343, 121] width 56 height 11
click at [348, 250] on span "Lock/Unlock packages" at bounding box center [359, 247] width 90 height 11
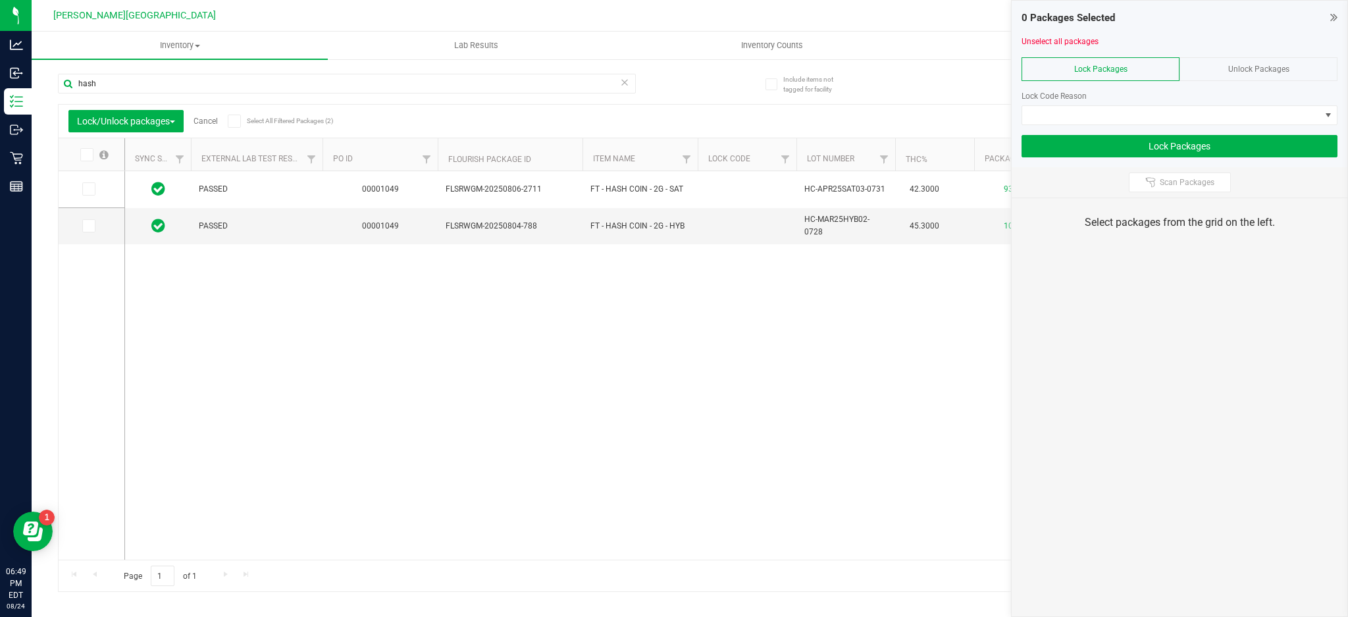
click at [1265, 70] on span "Unlock Packages" at bounding box center [1258, 69] width 61 height 9
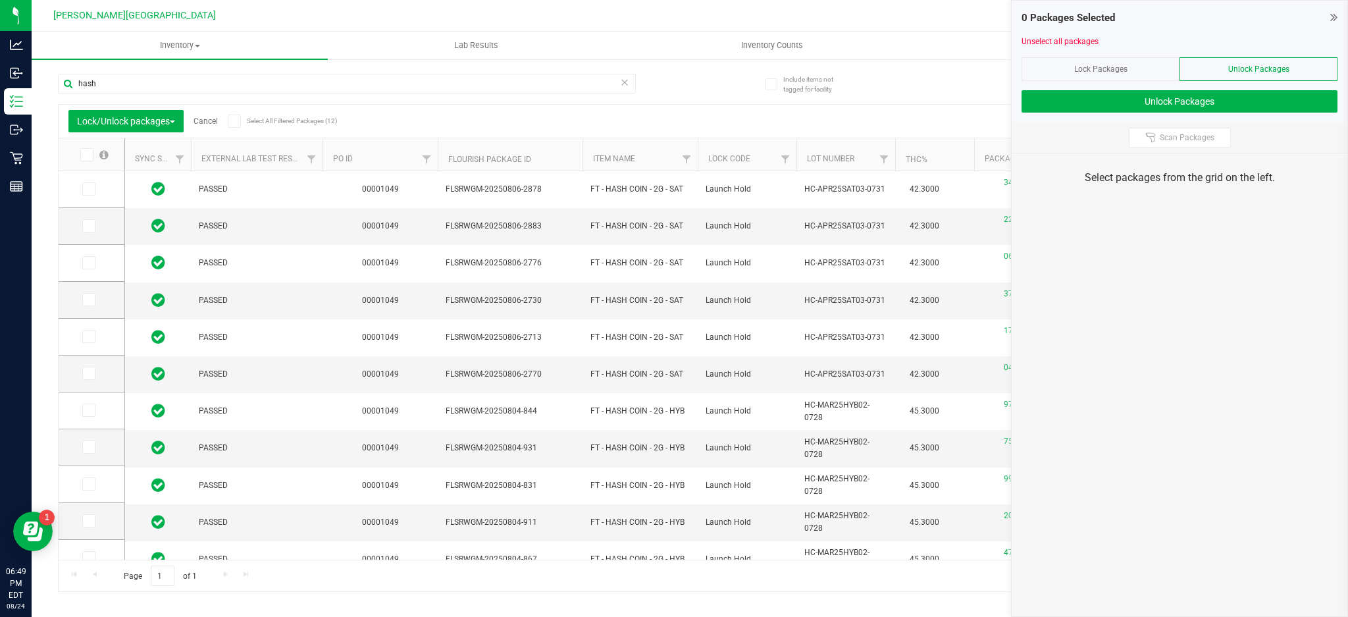
click at [86, 155] on icon at bounding box center [86, 155] width 9 height 0
click at [0, 0] on input "checkbox" at bounding box center [0, 0] width 0 height 0
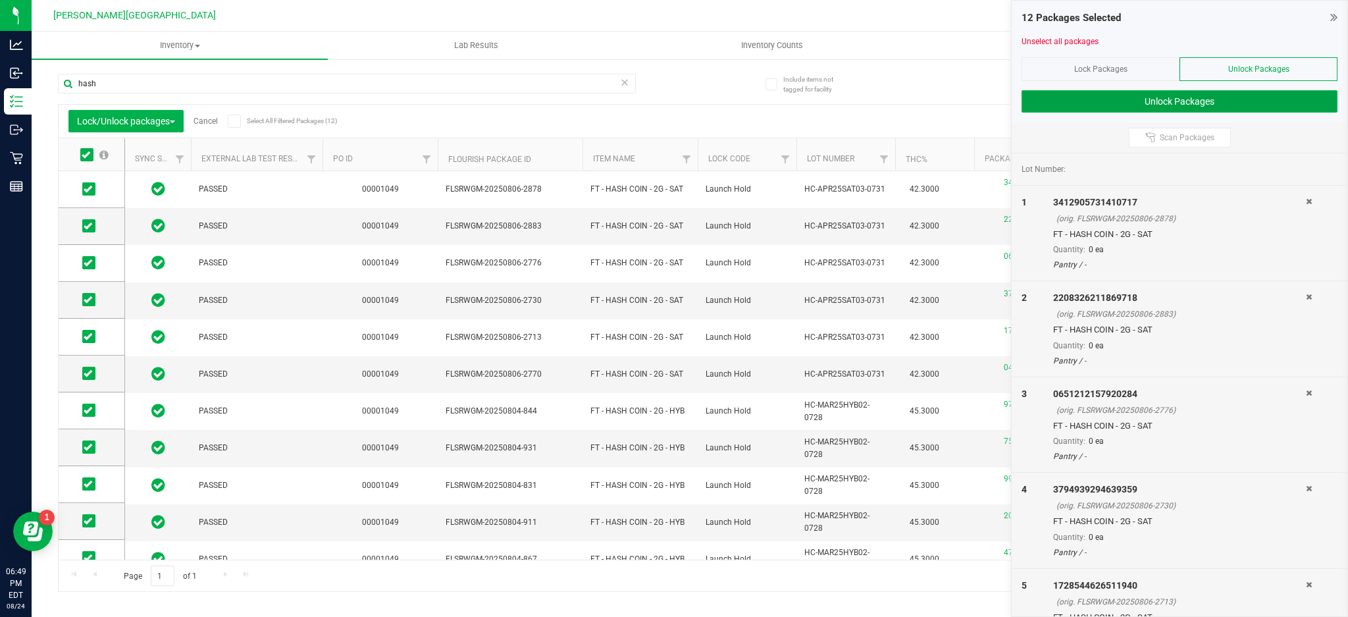
click at [1264, 103] on button "Unlock Packages" at bounding box center [1180, 101] width 316 height 22
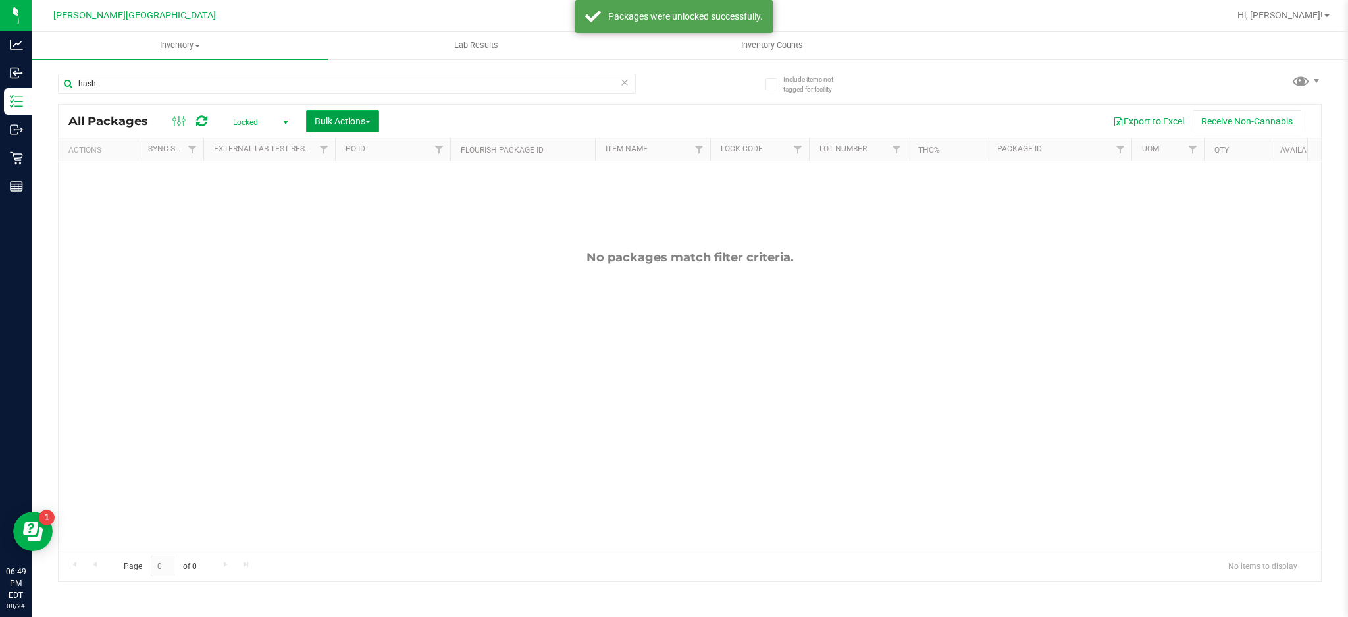
click at [335, 126] on button "Bulk Actions" at bounding box center [342, 121] width 73 height 22
click at [356, 251] on span "Lock/Unlock packages" at bounding box center [359, 247] width 90 height 11
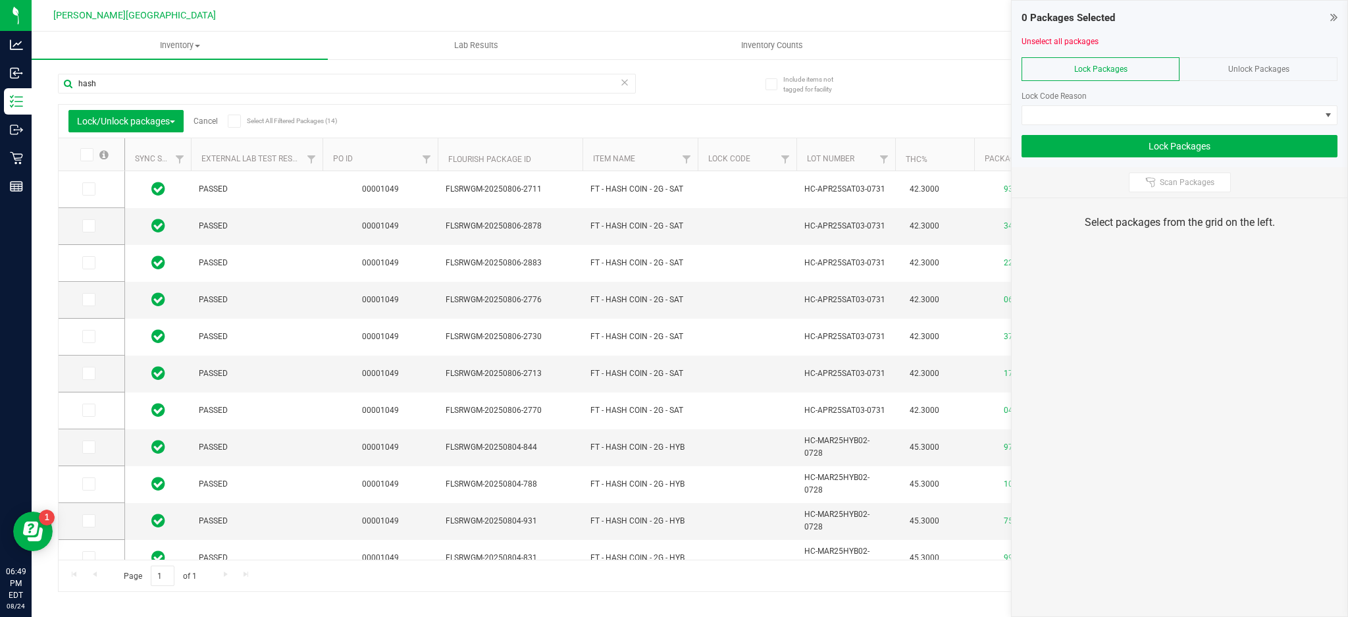
click at [87, 159] on span at bounding box center [86, 154] width 13 height 13
click at [0, 0] on input "checkbox" at bounding box center [0, 0] width 0 height 0
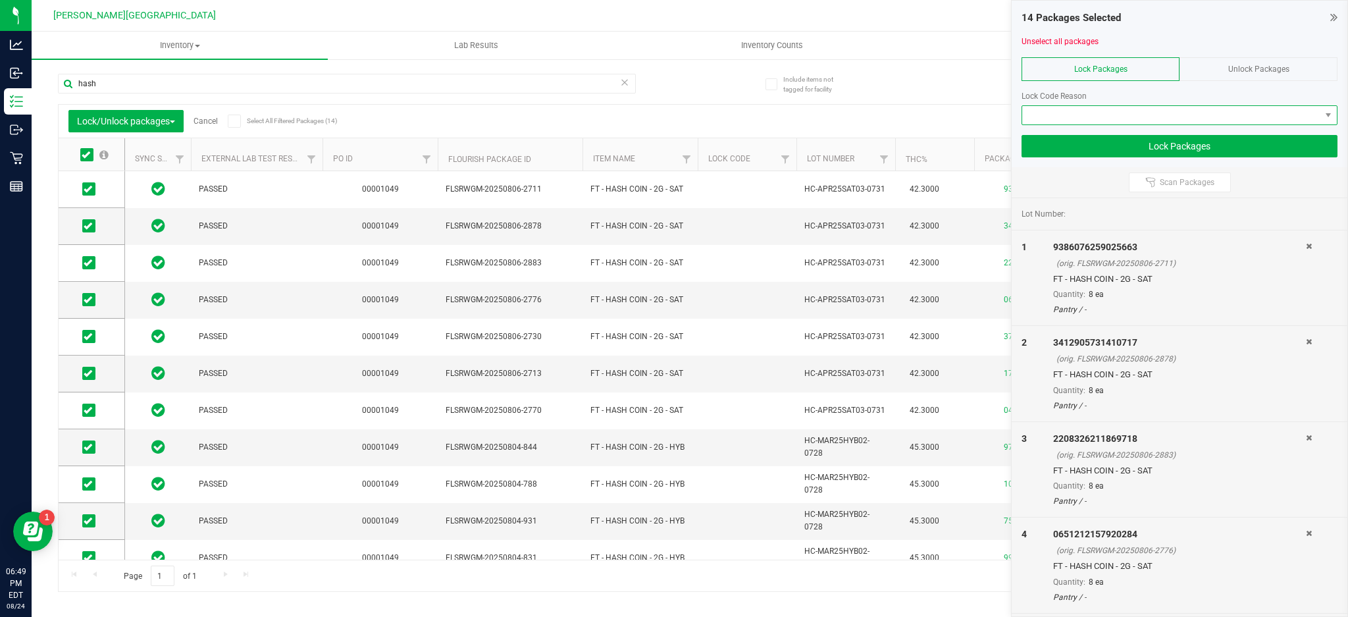
click at [1094, 120] on span at bounding box center [1171, 115] width 298 height 18
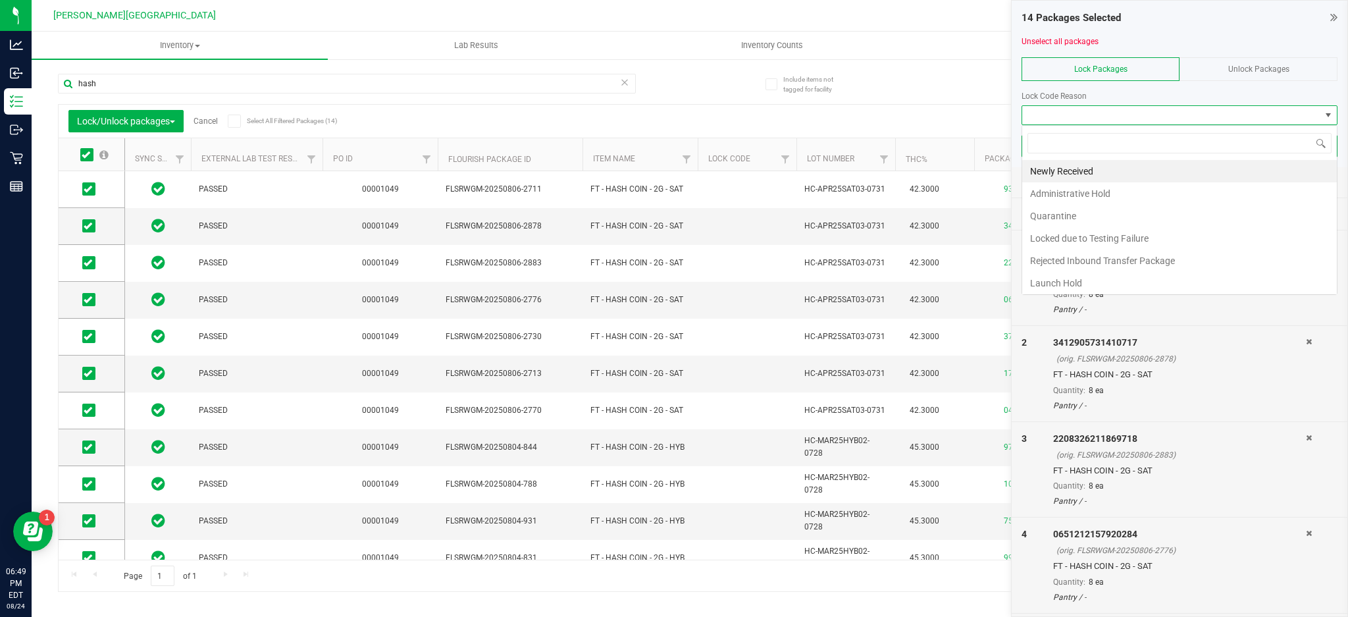
scroll to position [20, 316]
click at [1077, 194] on li "Administrative Hold" at bounding box center [1179, 193] width 315 height 22
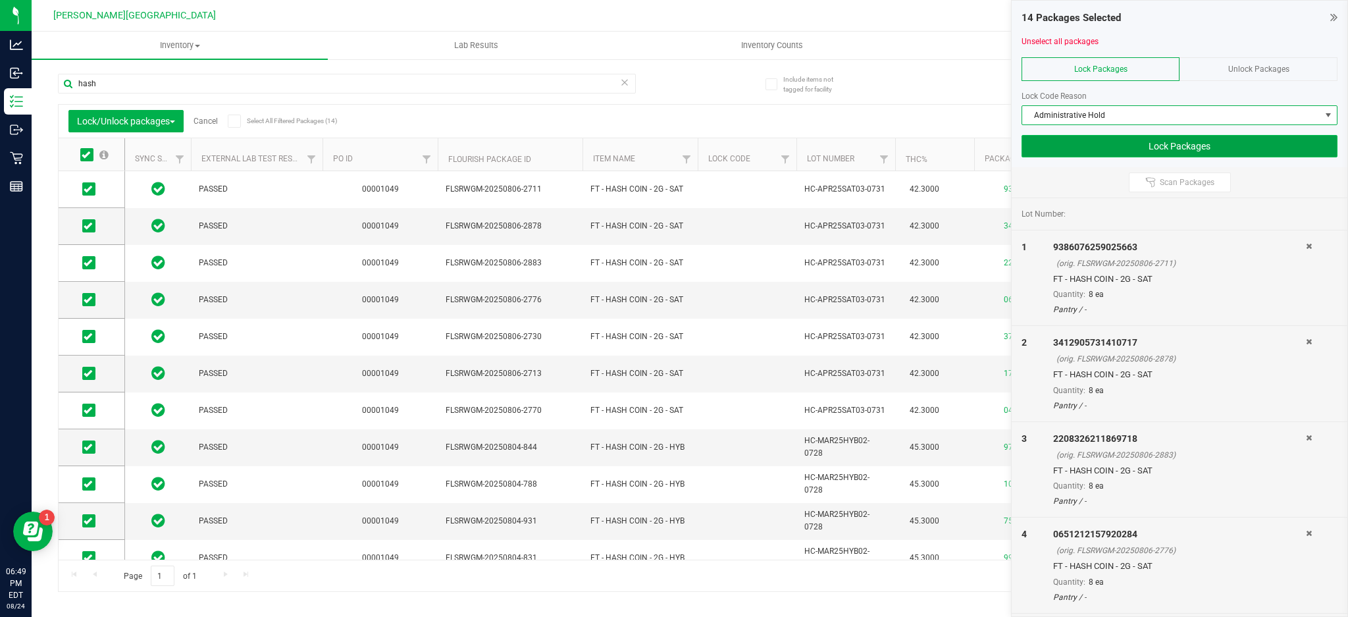
click at [1113, 138] on button "Lock Packages" at bounding box center [1180, 146] width 316 height 22
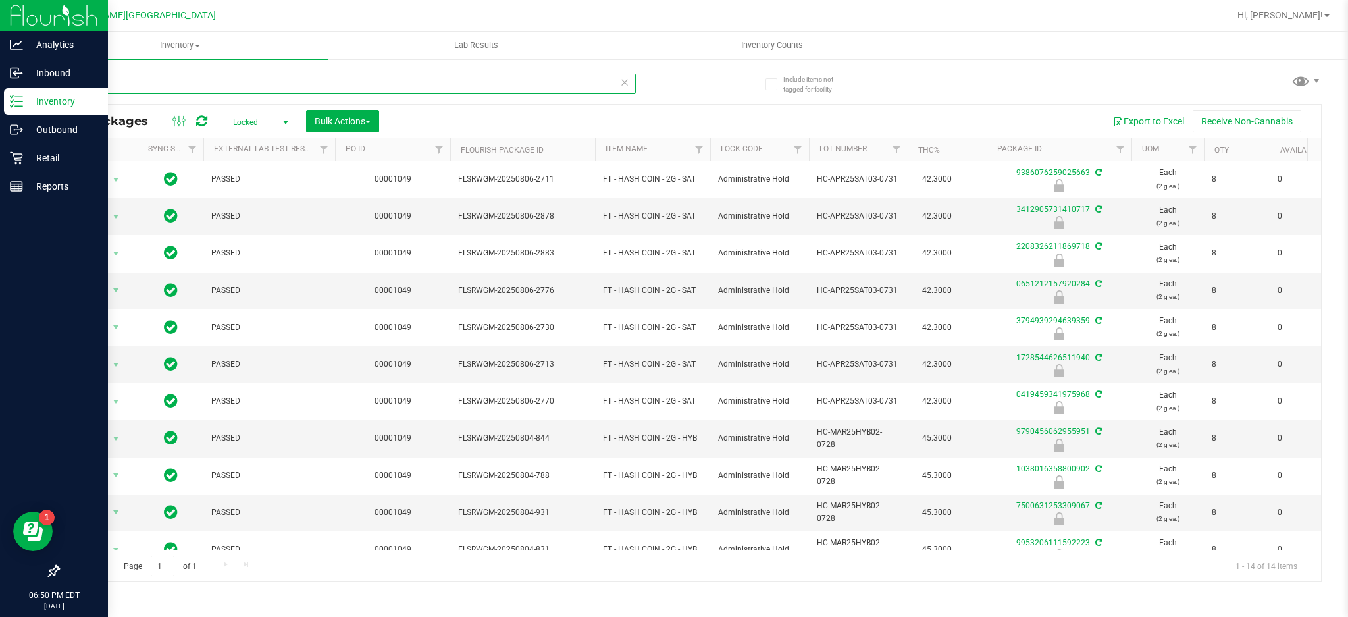
drag, startPoint x: 131, startPoint y: 89, endPoint x: 0, endPoint y: 90, distance: 131.0
click at [0, 90] on div "Analytics Inbound Inventory Outbound Retail Reports 06:50 PM EDT 08/24/2025 08/…" at bounding box center [674, 308] width 1348 height 617
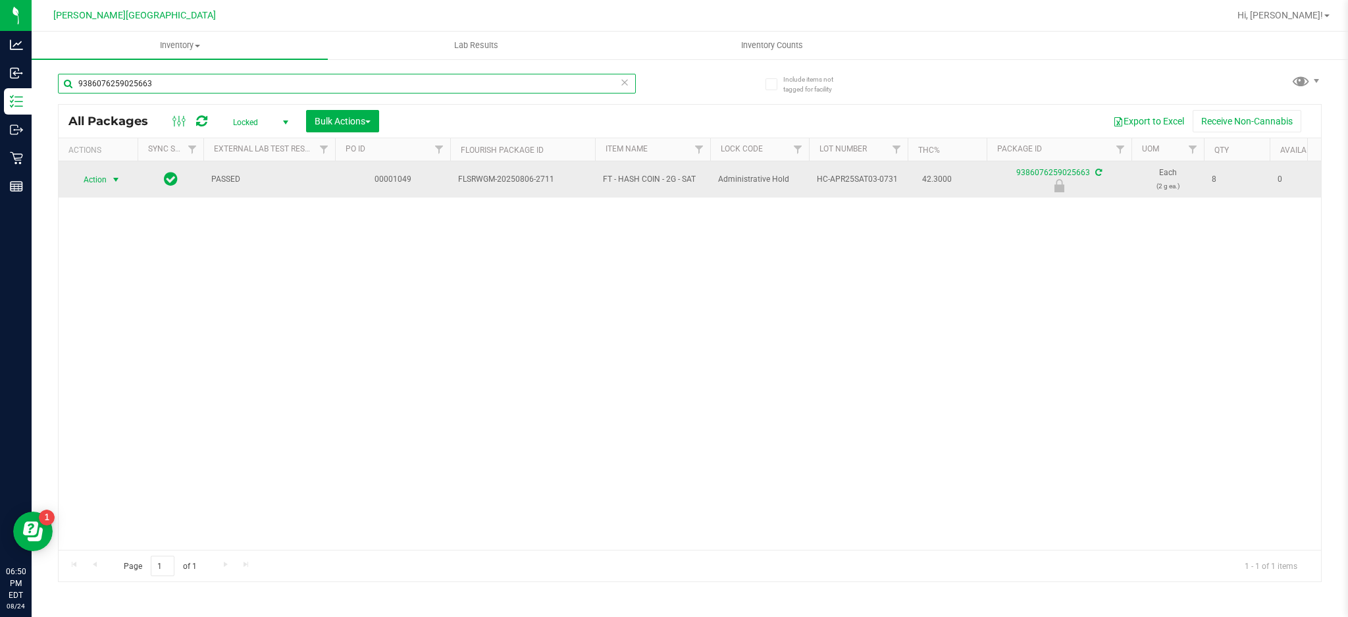
type input "9386076259025663"
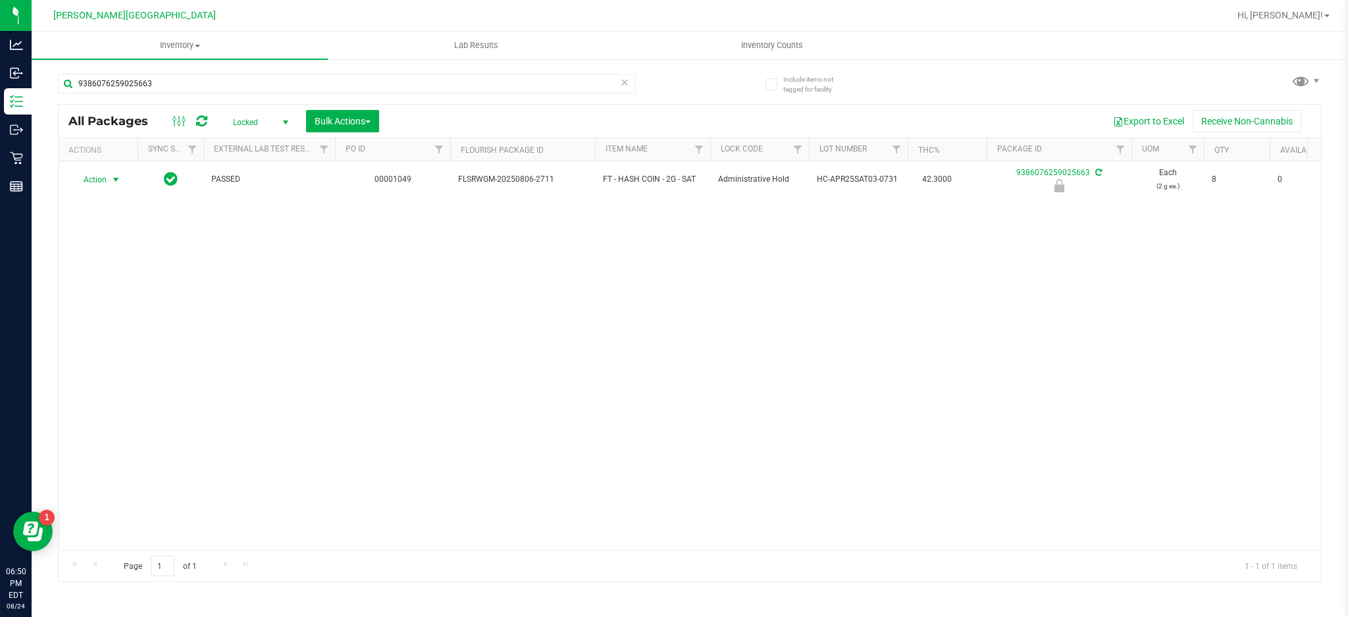
drag, startPoint x: 113, startPoint y: 176, endPoint x: 120, endPoint y: 242, distance: 66.2
click at [113, 180] on span "select" at bounding box center [116, 179] width 11 height 11
click at [130, 341] on li "Unlock package" at bounding box center [114, 336] width 84 height 20
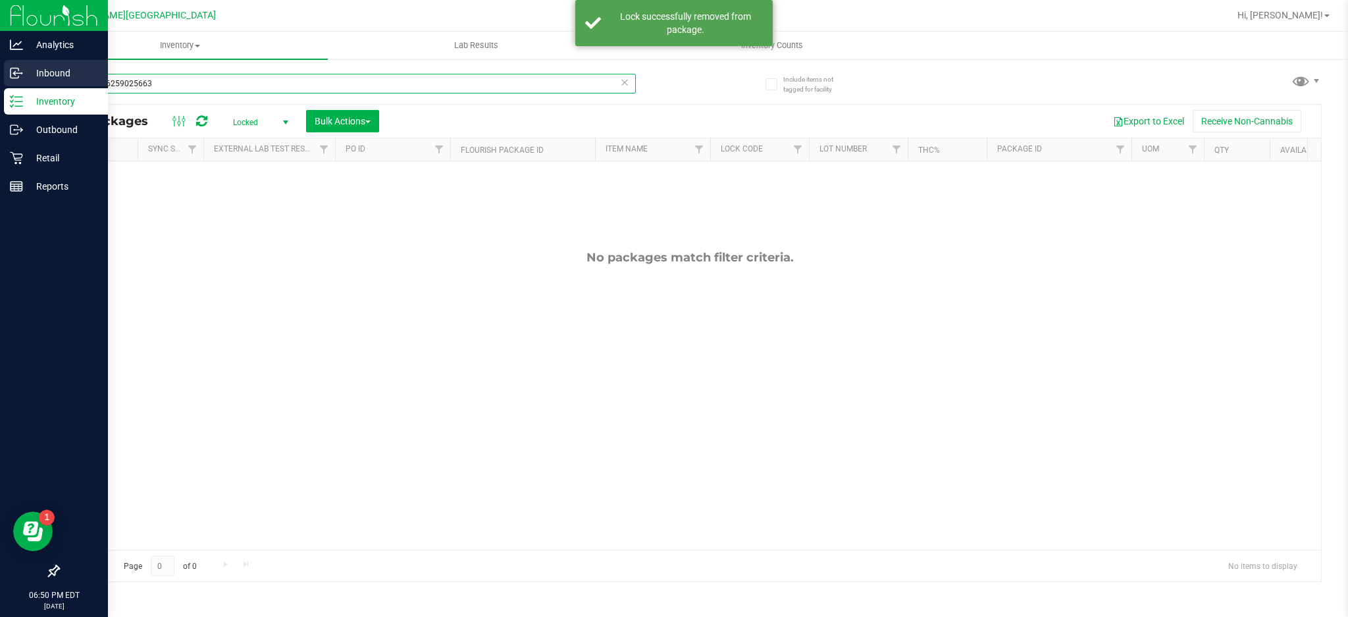
drag, startPoint x: 191, startPoint y: 80, endPoint x: 0, endPoint y: 71, distance: 191.1
click at [0, 71] on div "Analytics Inbound Inventory Outbound Retail Reports 06:50 PM EDT 08/24/2025 08/…" at bounding box center [674, 308] width 1348 height 617
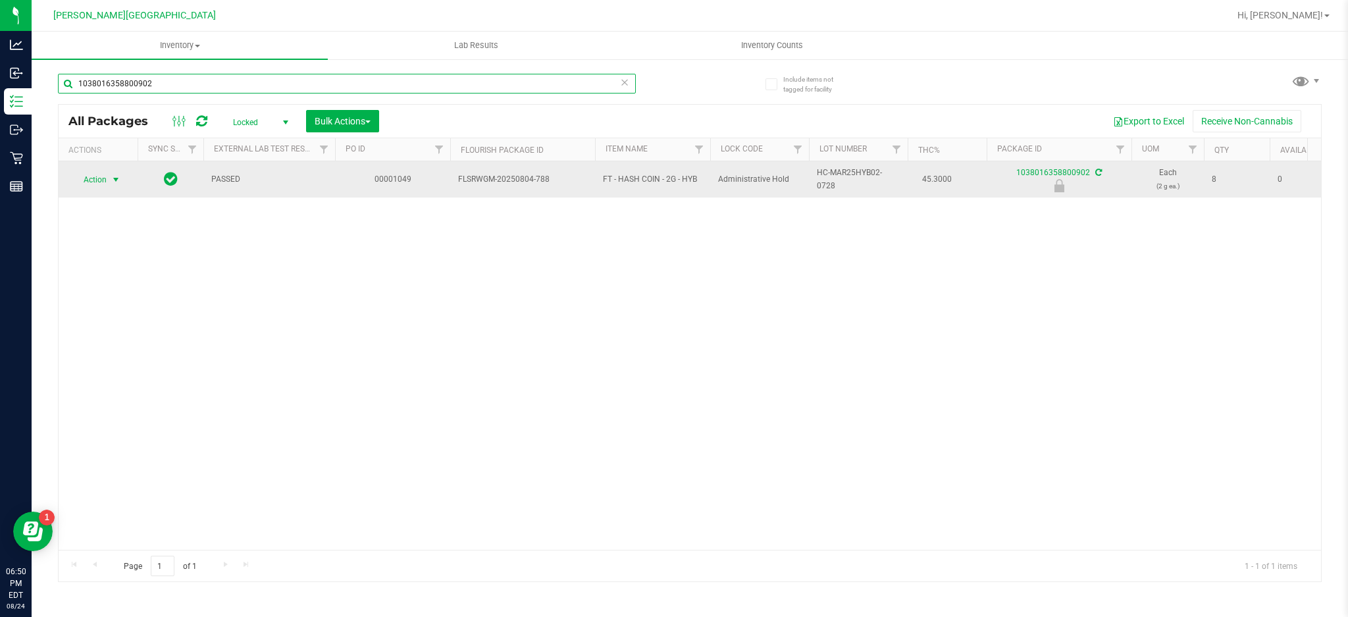
type input "1038016358800902"
click at [114, 179] on span "select" at bounding box center [116, 179] width 11 height 11
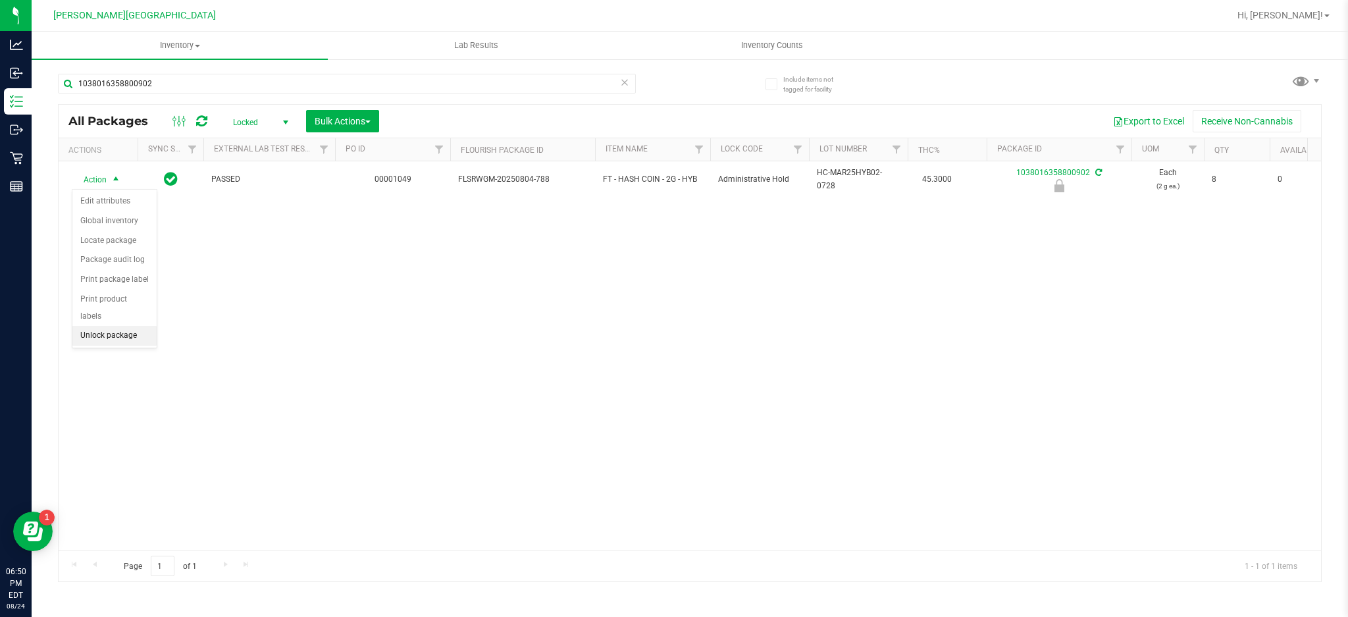
click at [130, 333] on li "Unlock package" at bounding box center [114, 336] width 84 height 20
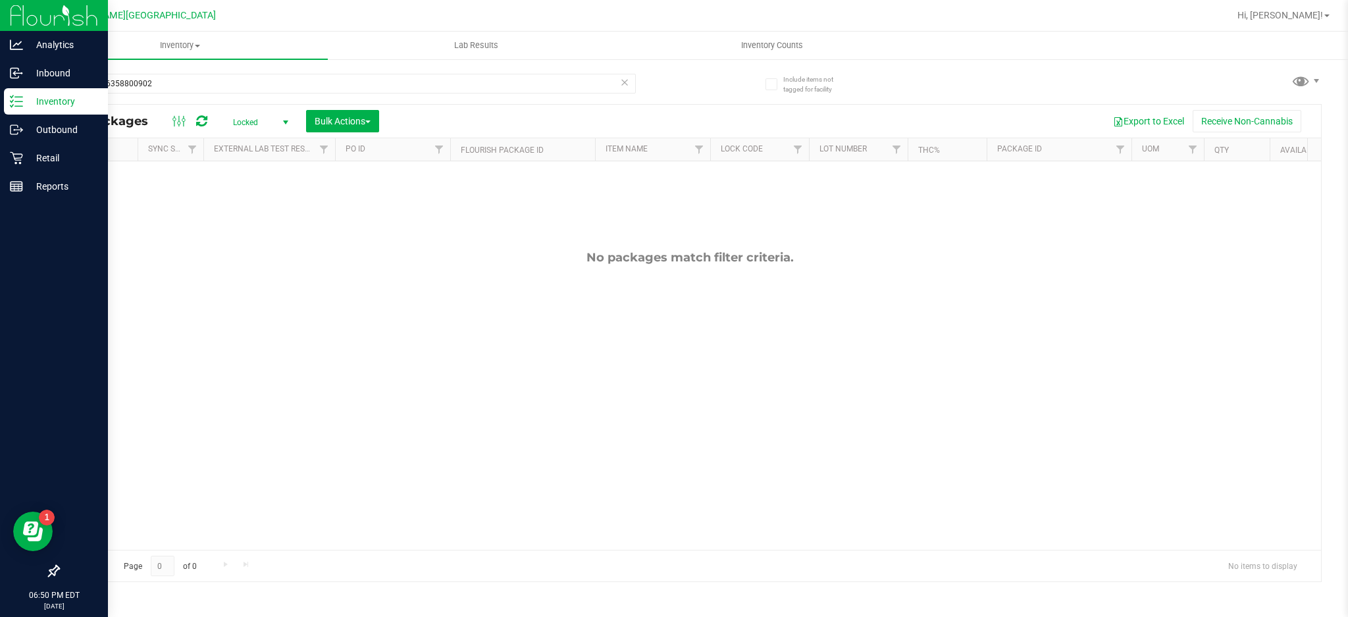
click at [72, 110] on div "Inventory" at bounding box center [56, 101] width 104 height 26
click at [61, 189] on p "Reports" at bounding box center [62, 186] width 79 height 16
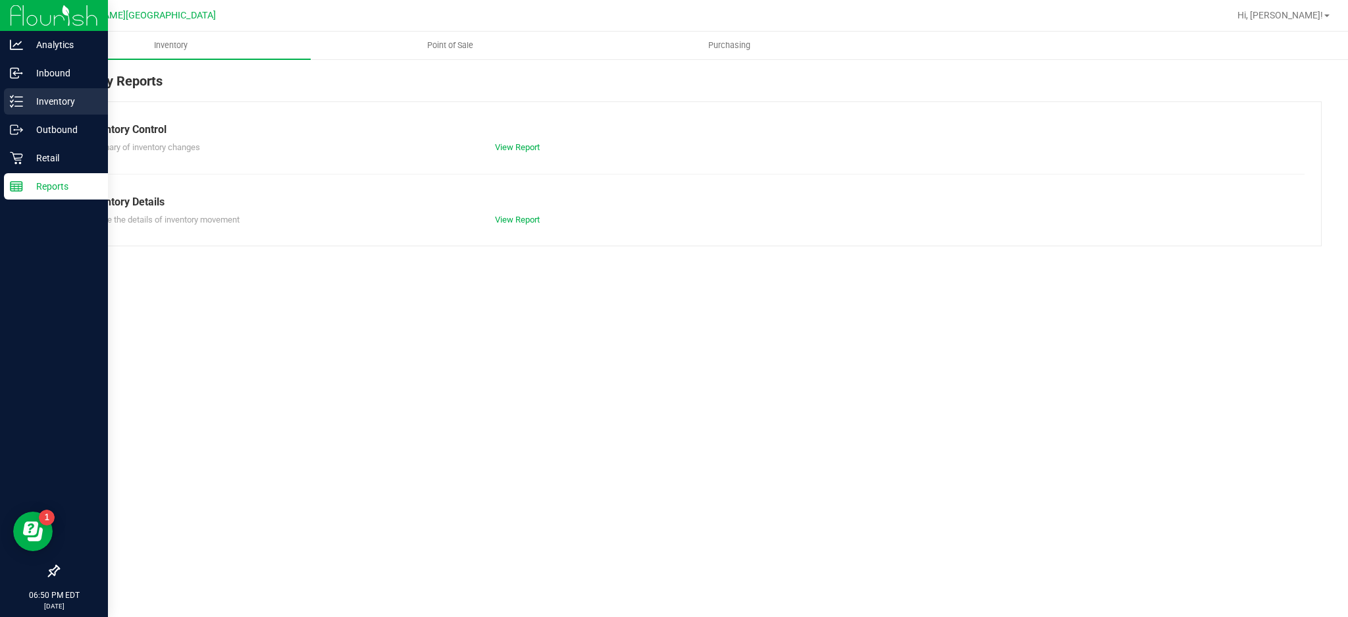
click at [86, 105] on p "Inventory" at bounding box center [62, 101] width 79 height 16
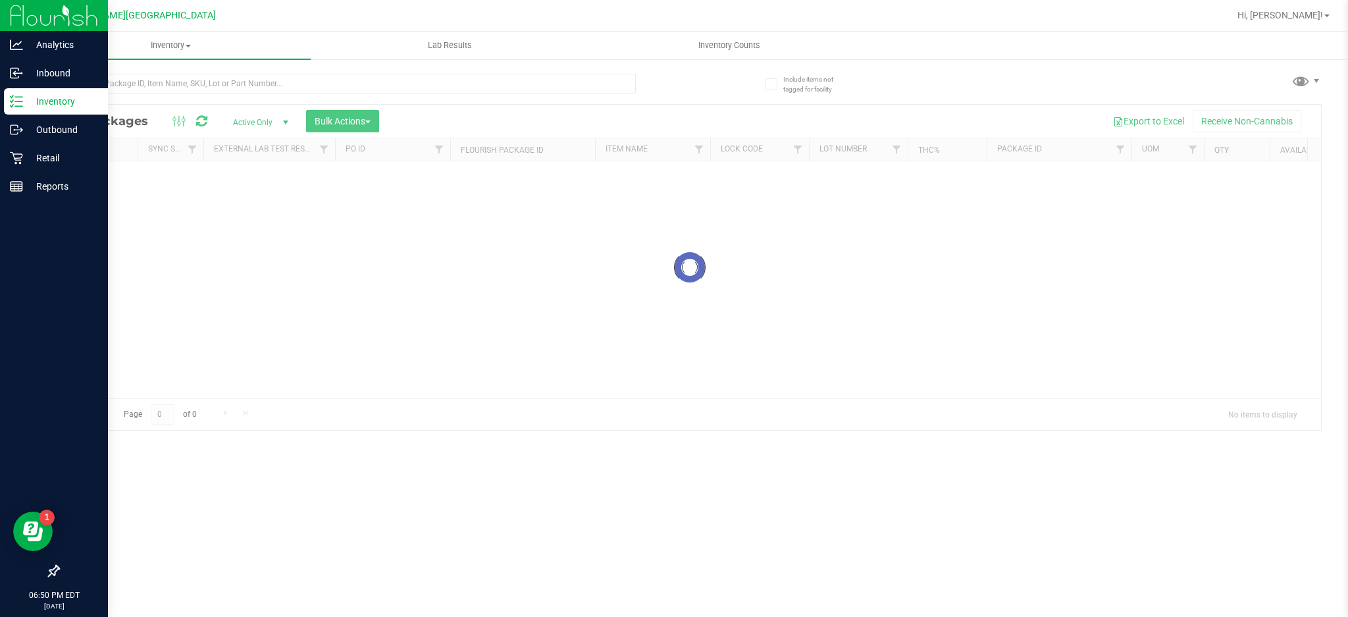
click at [61, 98] on p "Inventory" at bounding box center [62, 101] width 79 height 16
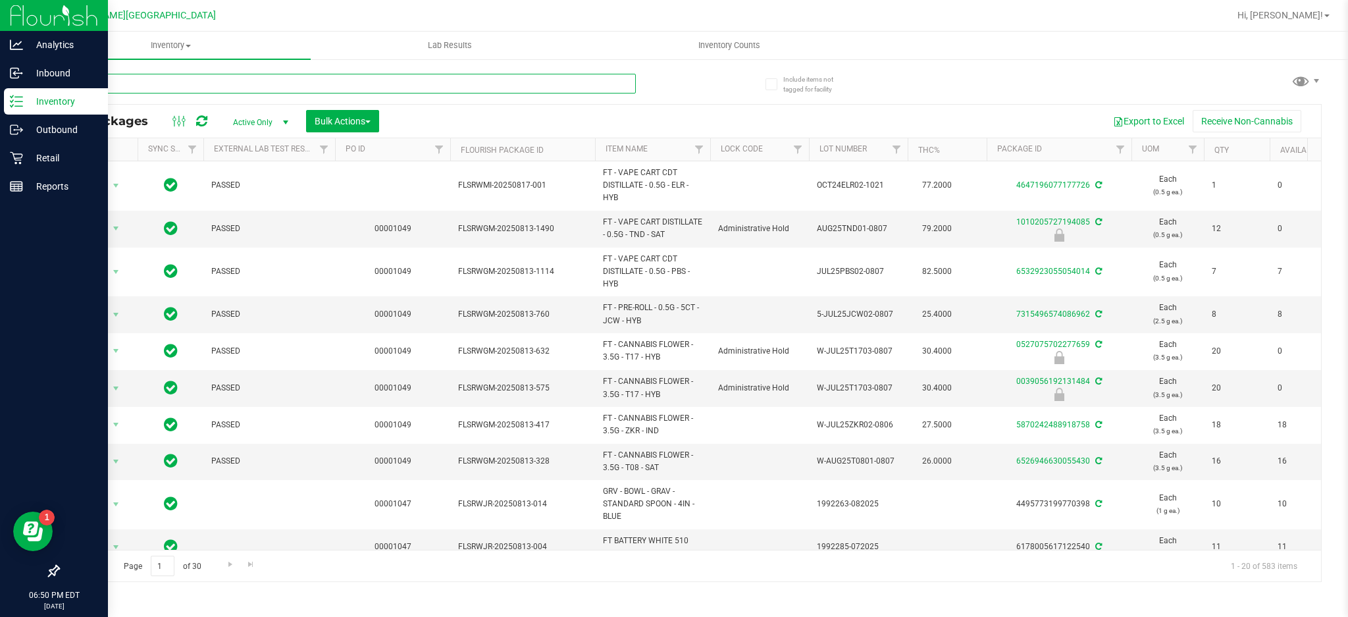
click at [134, 85] on input "text" at bounding box center [347, 84] width 578 height 20
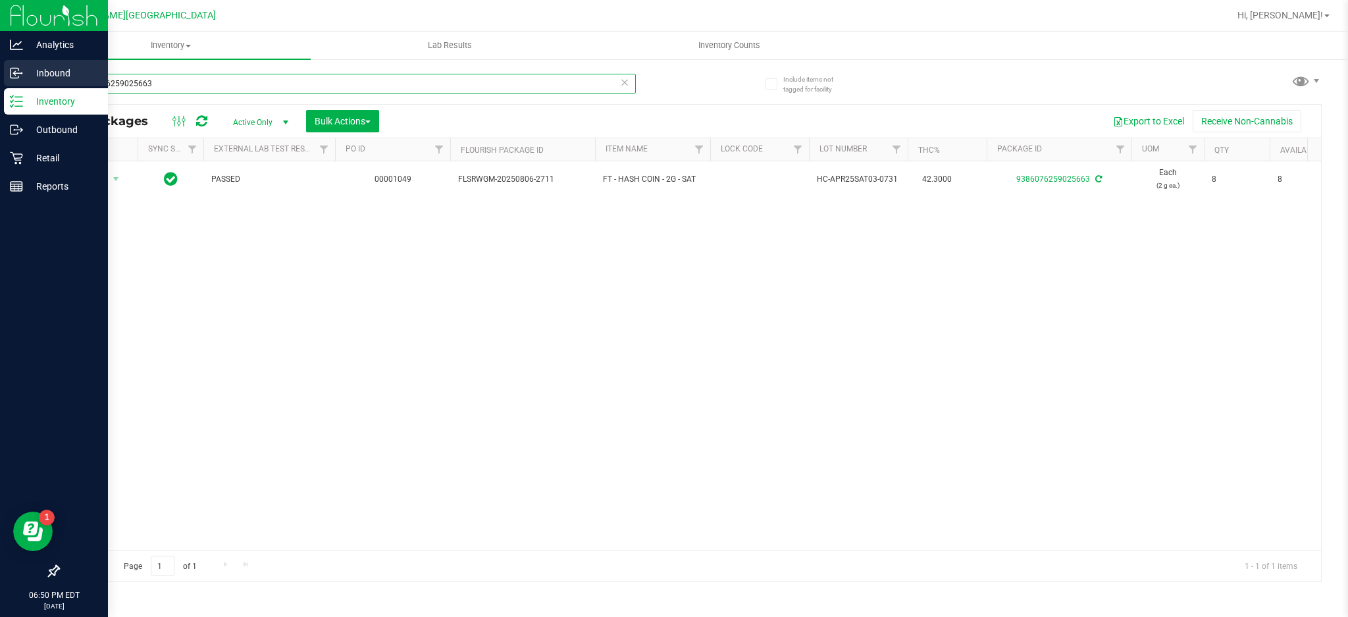
drag, startPoint x: 174, startPoint y: 77, endPoint x: 0, endPoint y: 84, distance: 174.6
click at [0, 84] on div "Analytics Inbound Inventory Outbound Retail Reports 06:50 PM EDT 08/24/2025 08/…" at bounding box center [674, 308] width 1348 height 617
drag, startPoint x: 200, startPoint y: 84, endPoint x: 0, endPoint y: 112, distance: 202.0
click at [0, 112] on div "Analytics Inbound Inventory Outbound Retail Reports 06:50 PM EDT 08/24/2025 08/…" at bounding box center [674, 308] width 1348 height 617
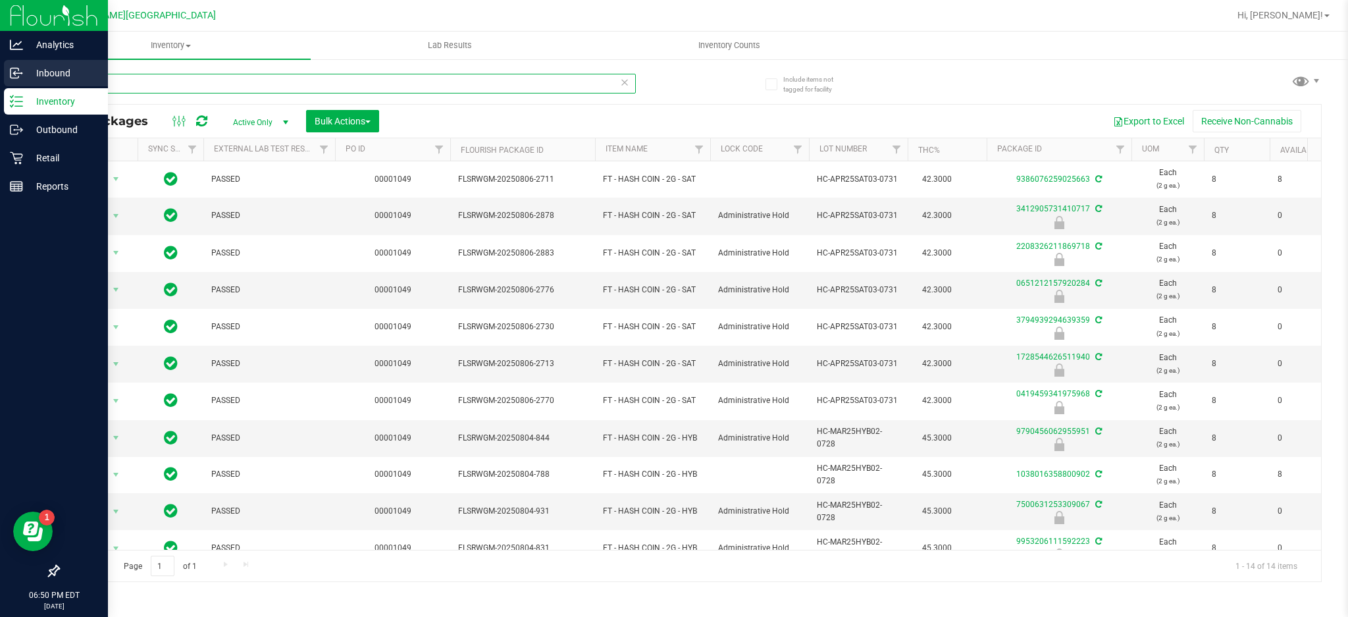
drag, startPoint x: 159, startPoint y: 82, endPoint x: 0, endPoint y: 77, distance: 158.7
click at [0, 77] on div "Analytics Inbound Inventory Outbound Retail Reports 06:50 PM EDT 08/24/2025 08/…" at bounding box center [674, 308] width 1348 height 617
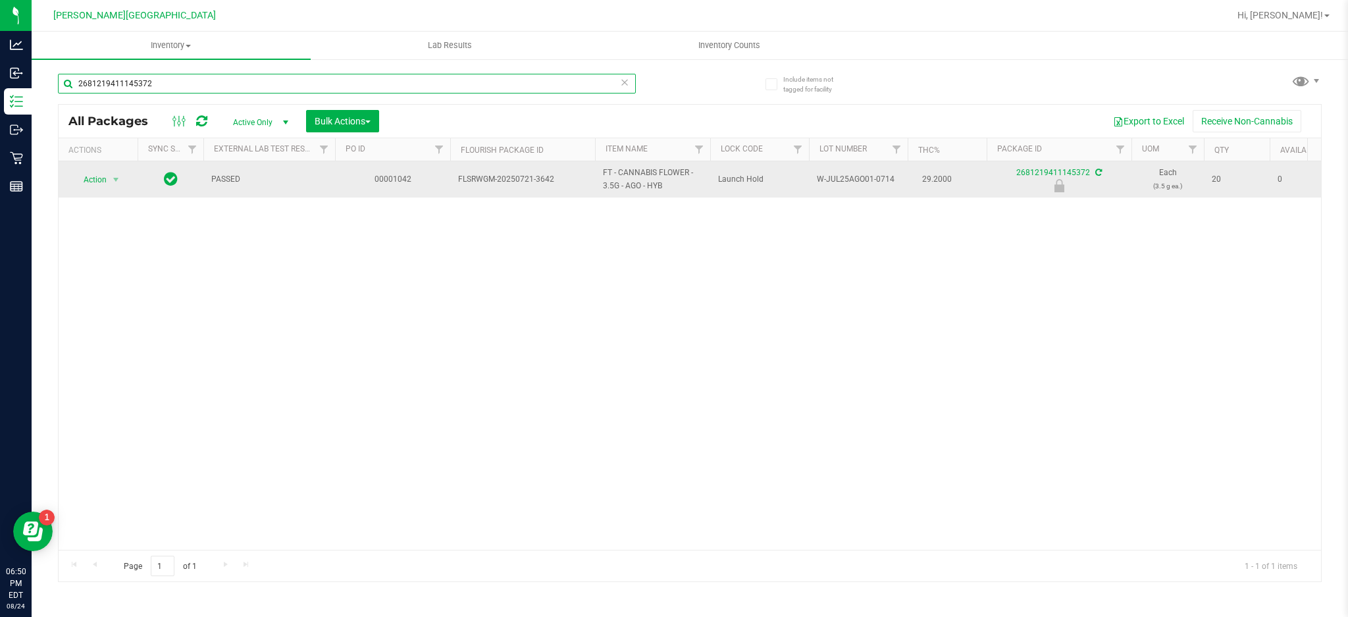
type input "2681219411145372"
click at [105, 176] on span "Action" at bounding box center [90, 180] width 36 height 18
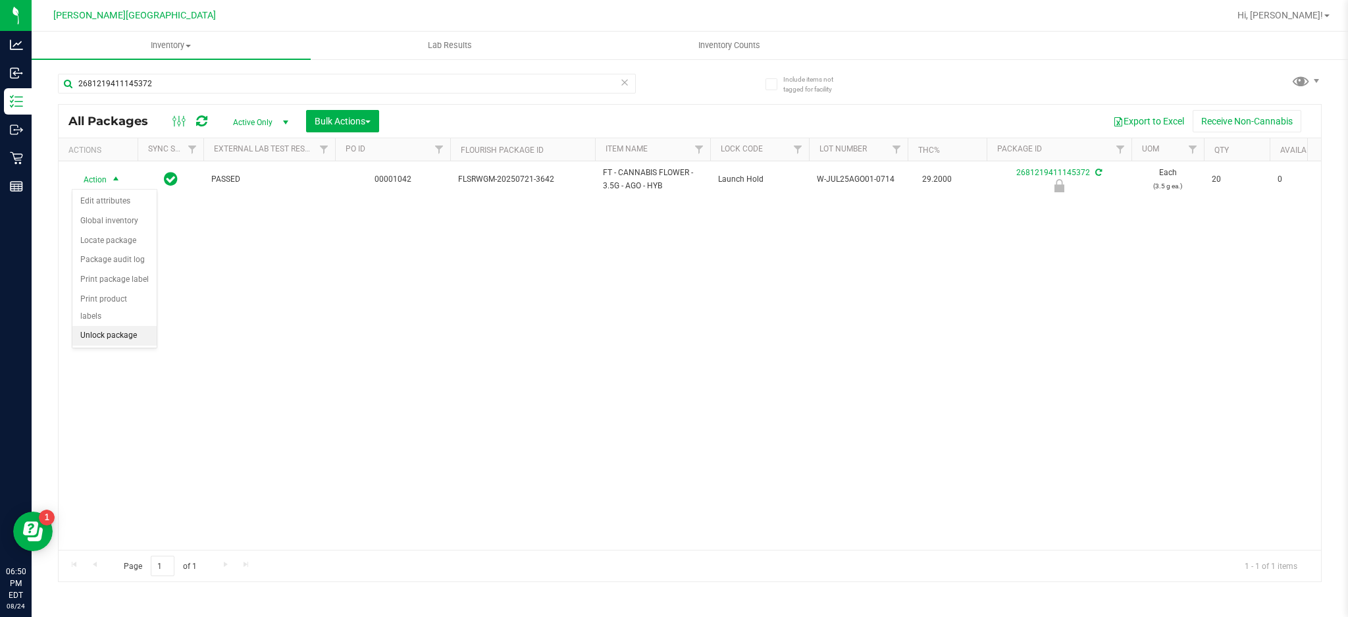
click at [101, 332] on li "Unlock package" at bounding box center [114, 336] width 84 height 20
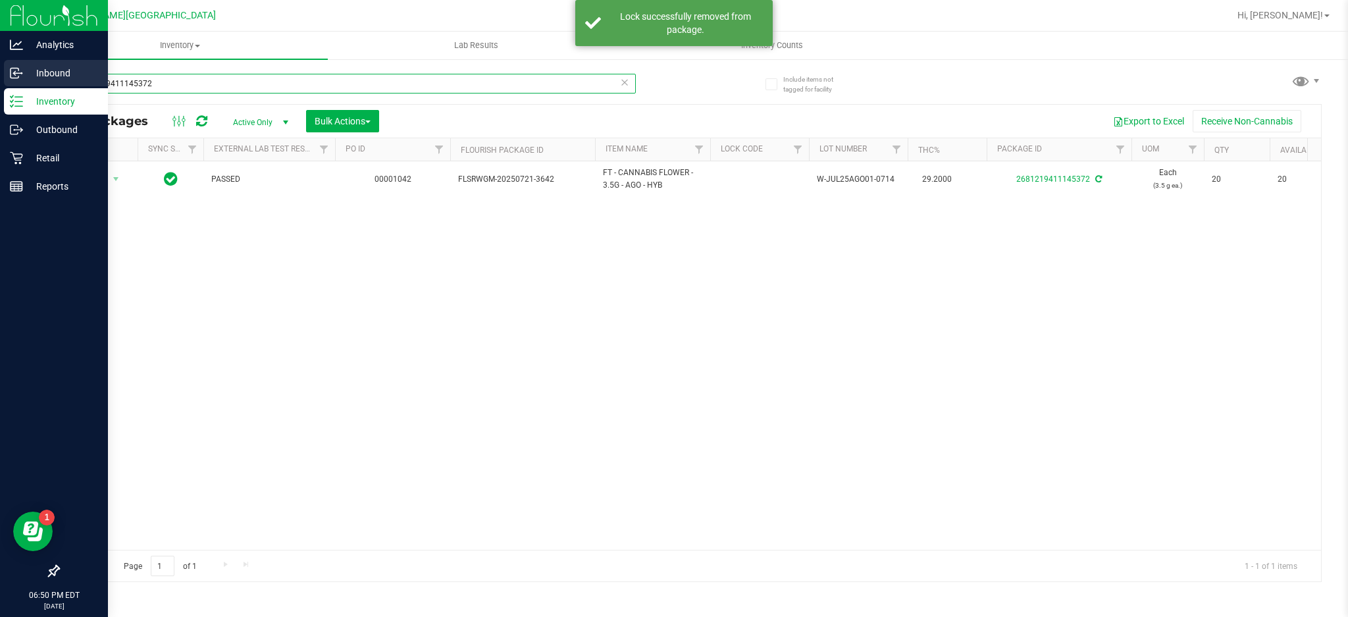
drag, startPoint x: 192, startPoint y: 80, endPoint x: 0, endPoint y: 78, distance: 192.2
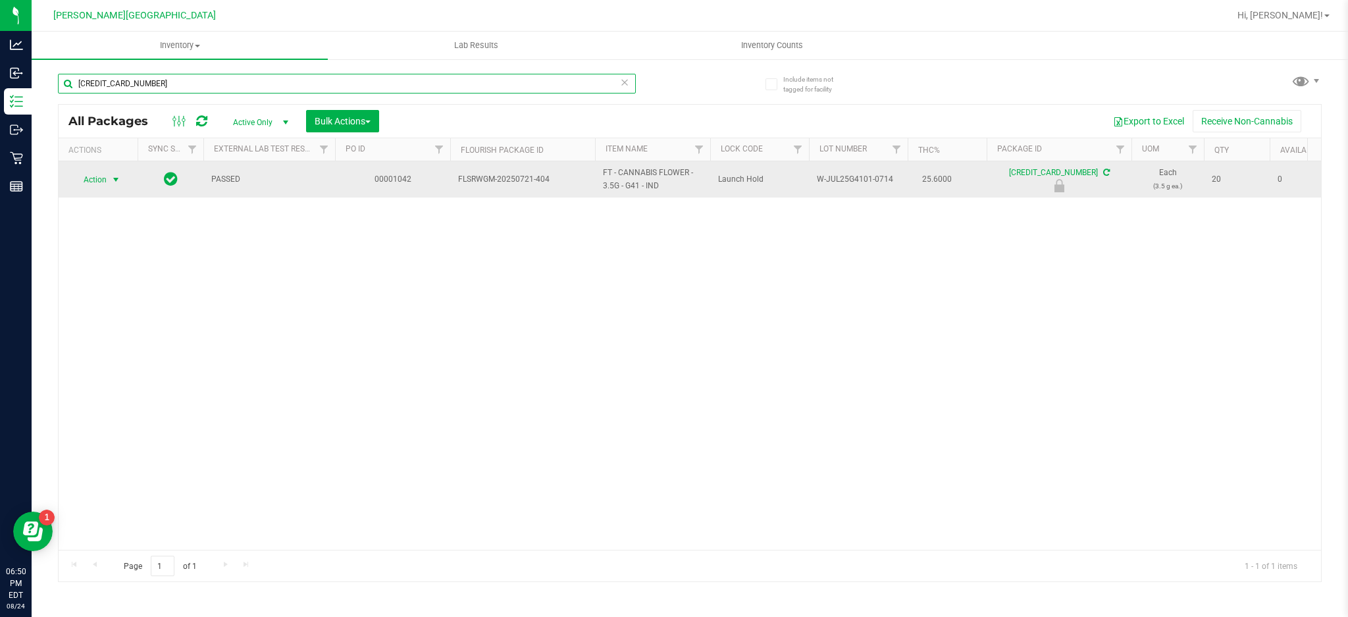
type input "6689477357220396"
click at [120, 180] on span "select" at bounding box center [116, 179] width 11 height 11
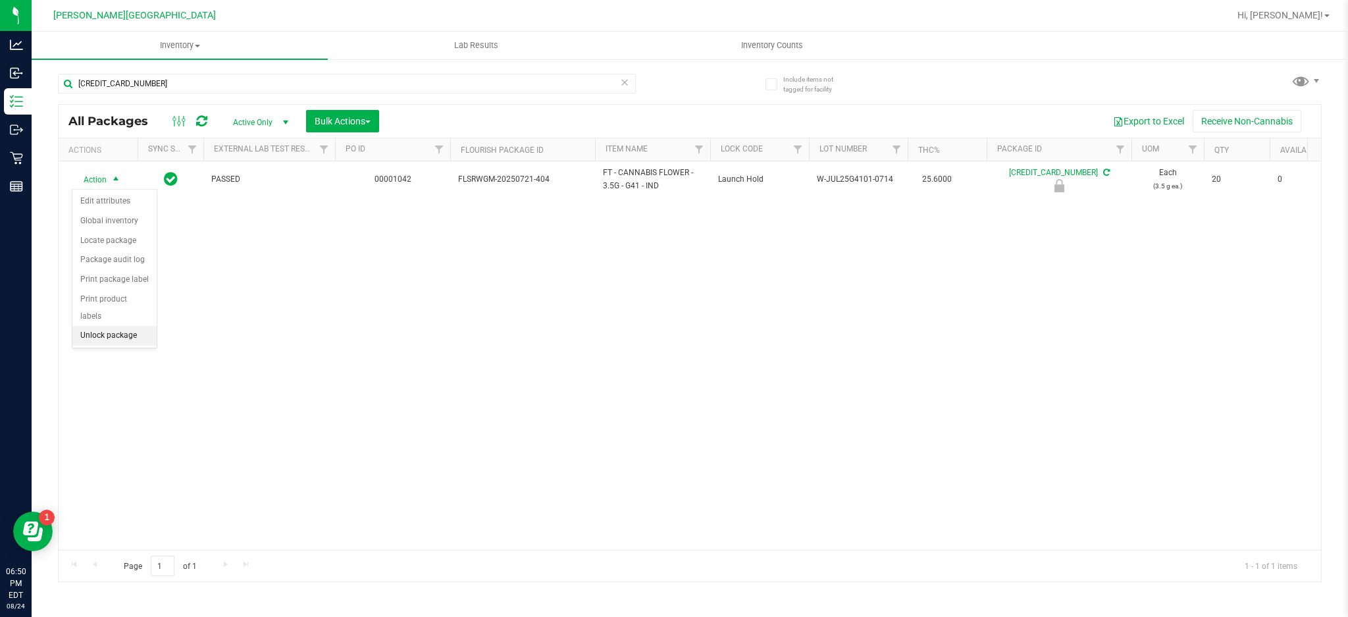
click at [125, 329] on li "Unlock package" at bounding box center [114, 336] width 84 height 20
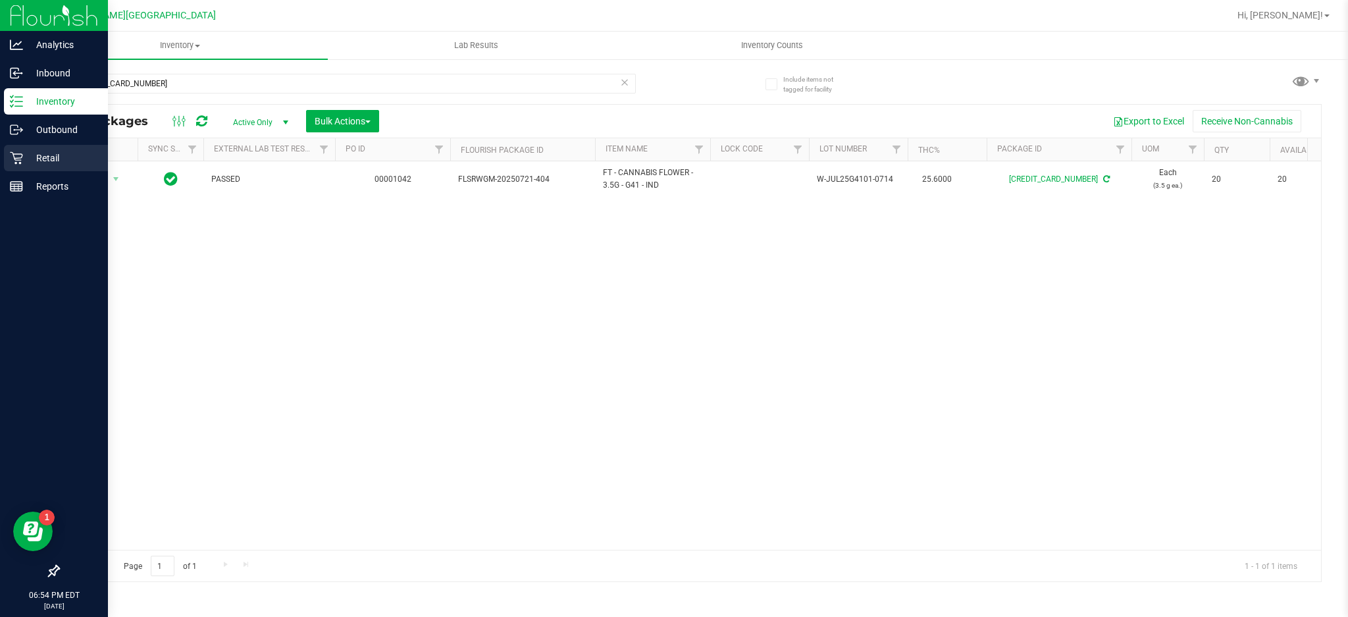
click at [38, 159] on p "Retail" at bounding box center [62, 158] width 79 height 16
